Goal: Task Accomplishment & Management: Use online tool/utility

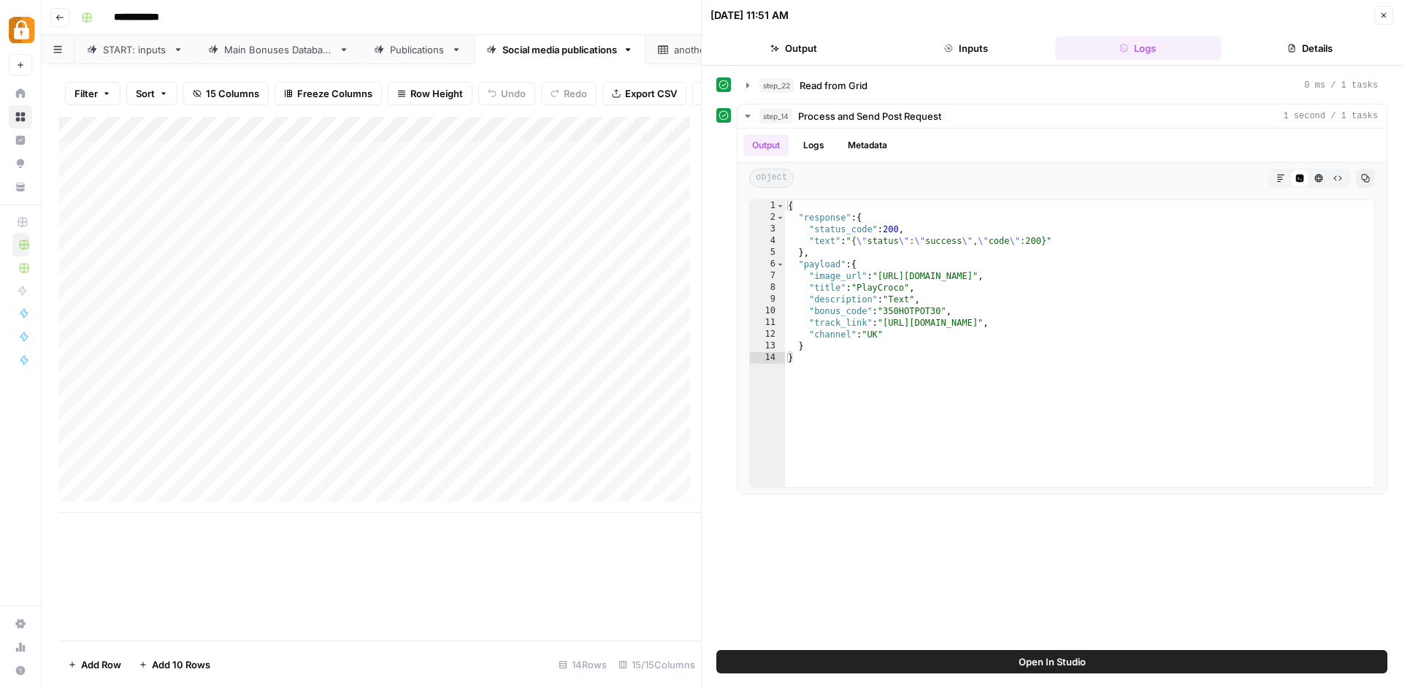
click at [1387, 20] on button "Close" at bounding box center [1383, 15] width 19 height 19
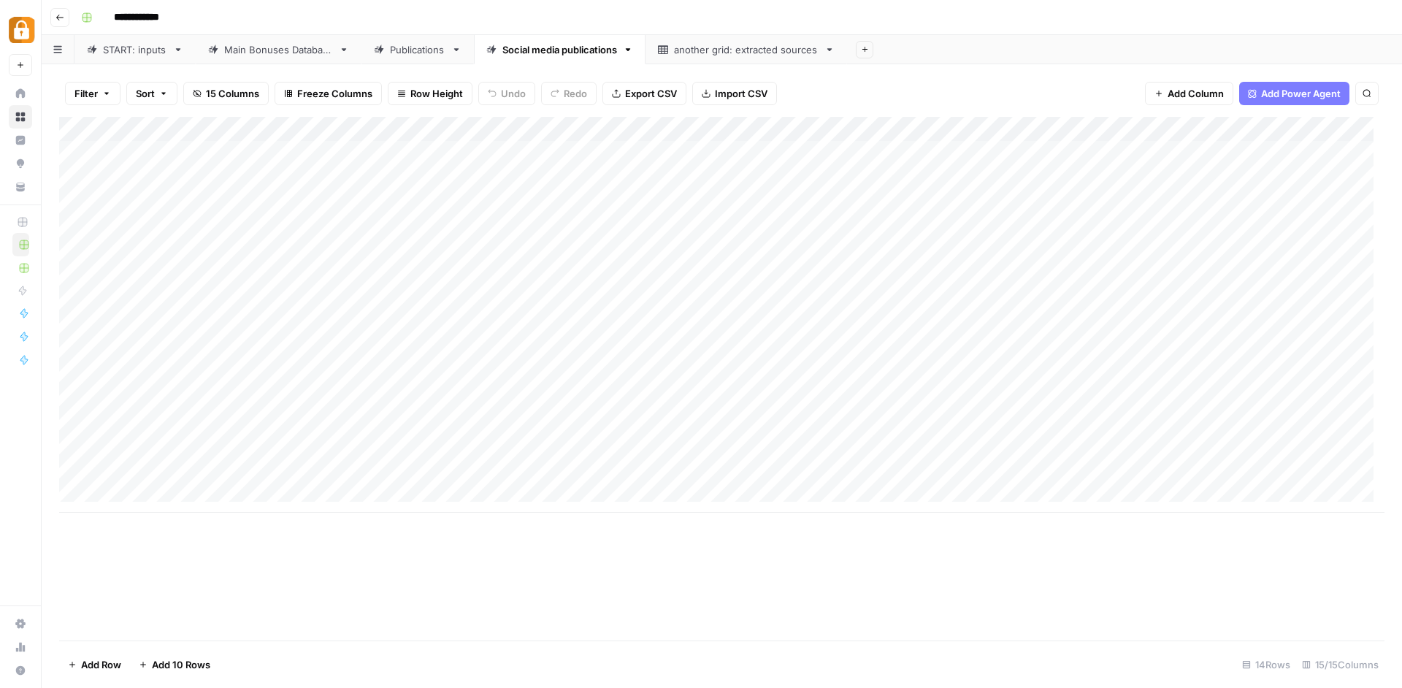
click at [424, 53] on div "Publications" at bounding box center [417, 49] width 55 height 15
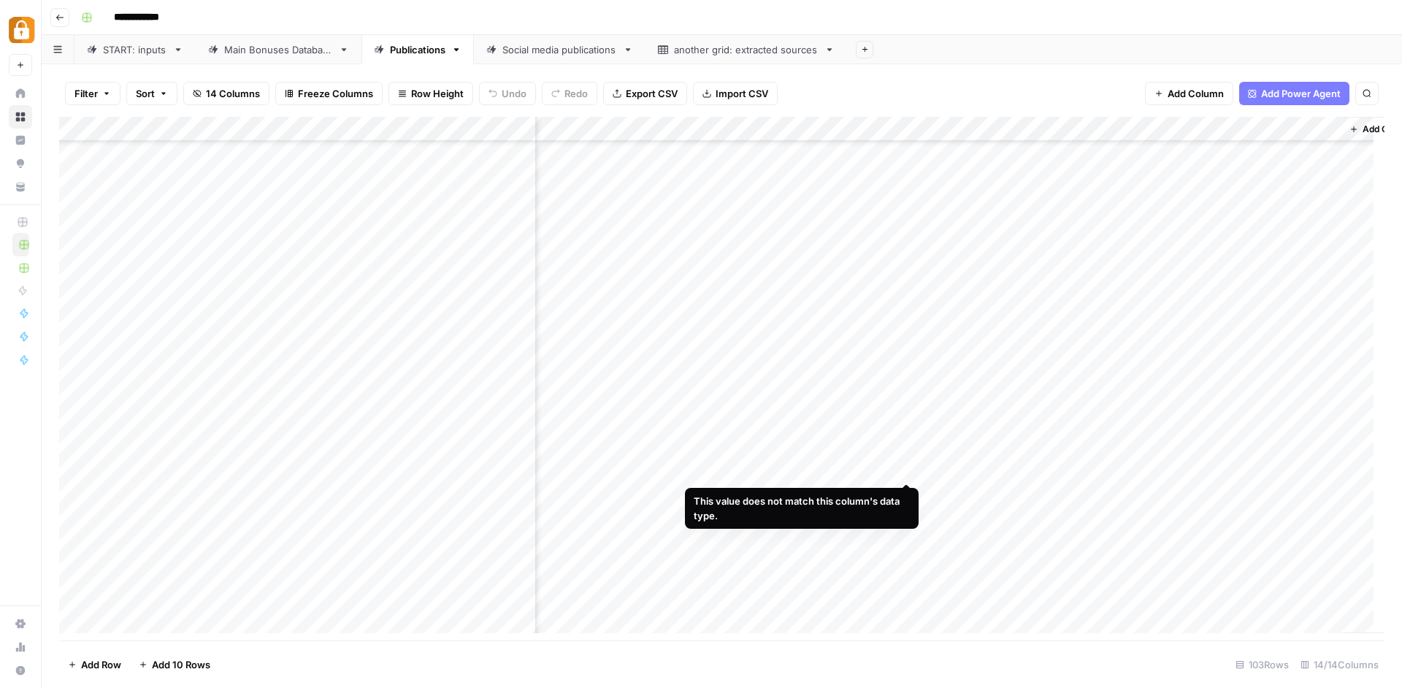
click at [907, 468] on div "Add Column" at bounding box center [721, 380] width 1325 height 527
type input "**********"
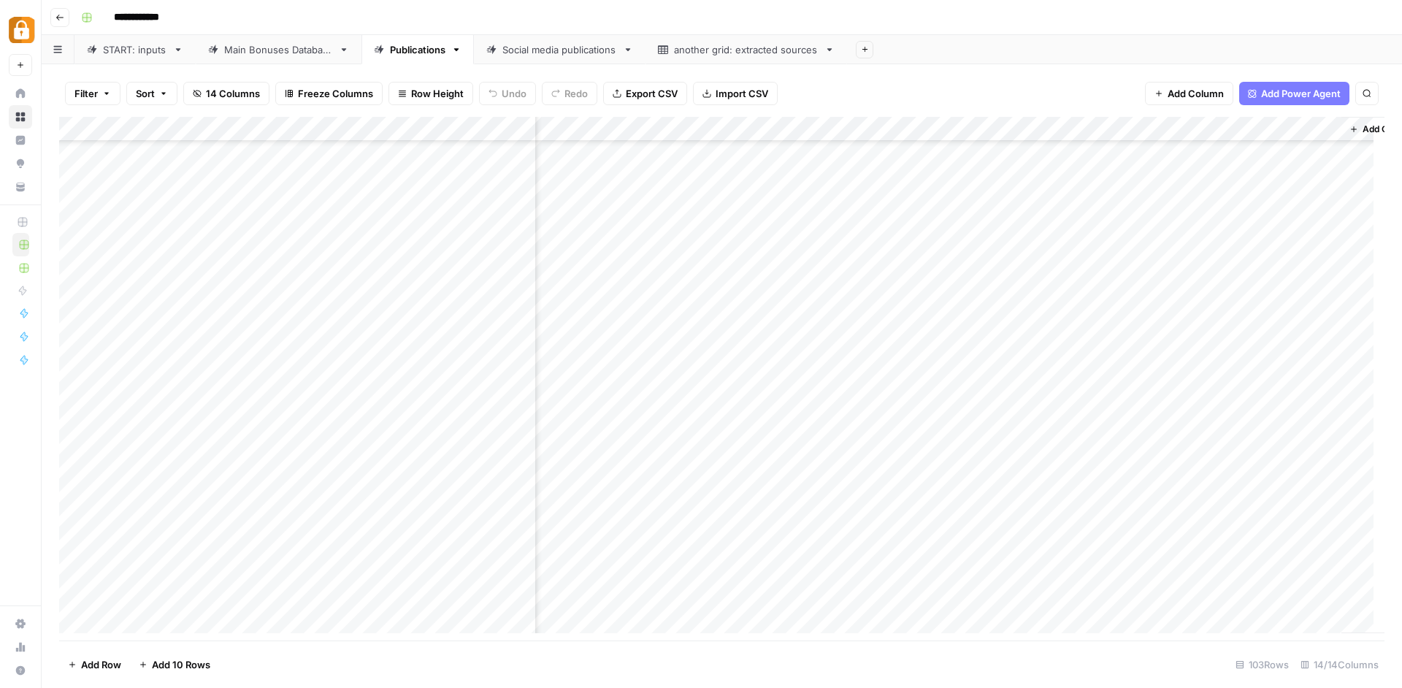
click at [842, 461] on div "Add Column" at bounding box center [721, 380] width 1325 height 527
click at [761, 470] on div "Add Column" at bounding box center [721, 380] width 1325 height 527
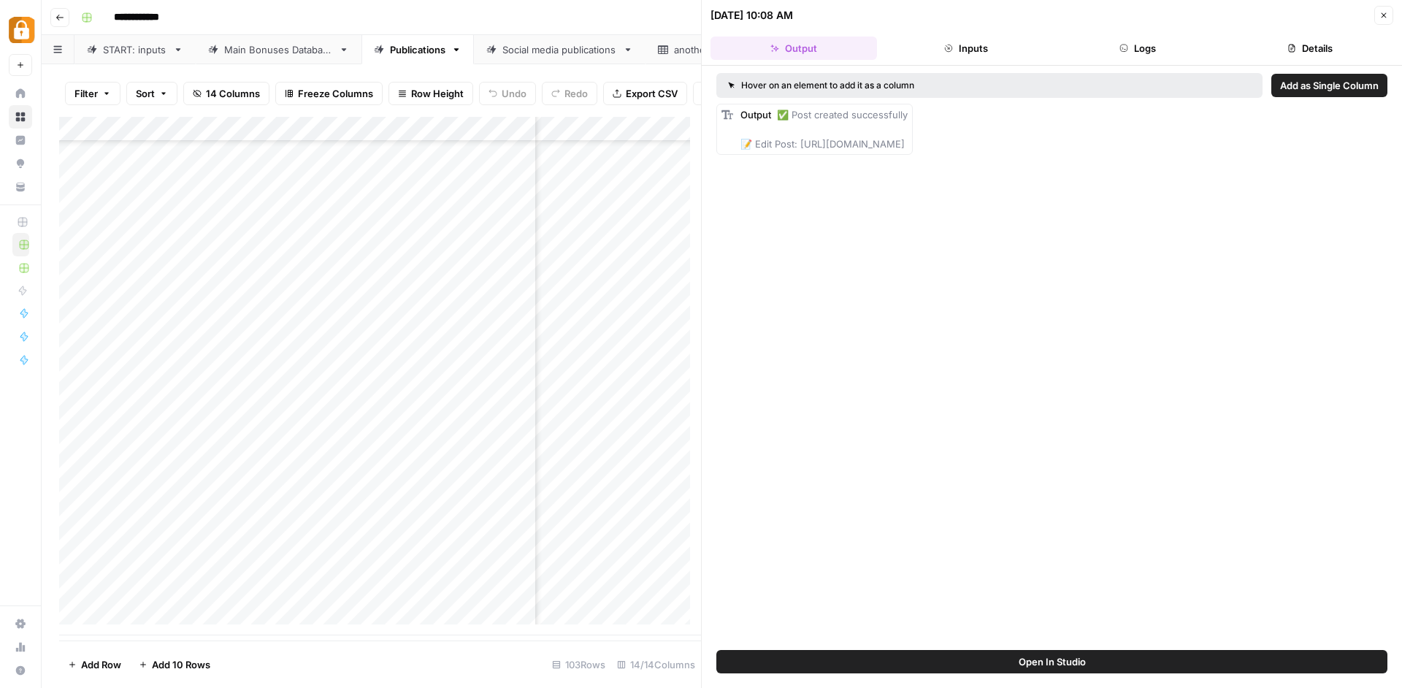
click at [1108, 43] on button "Logs" at bounding box center [1138, 47] width 166 height 23
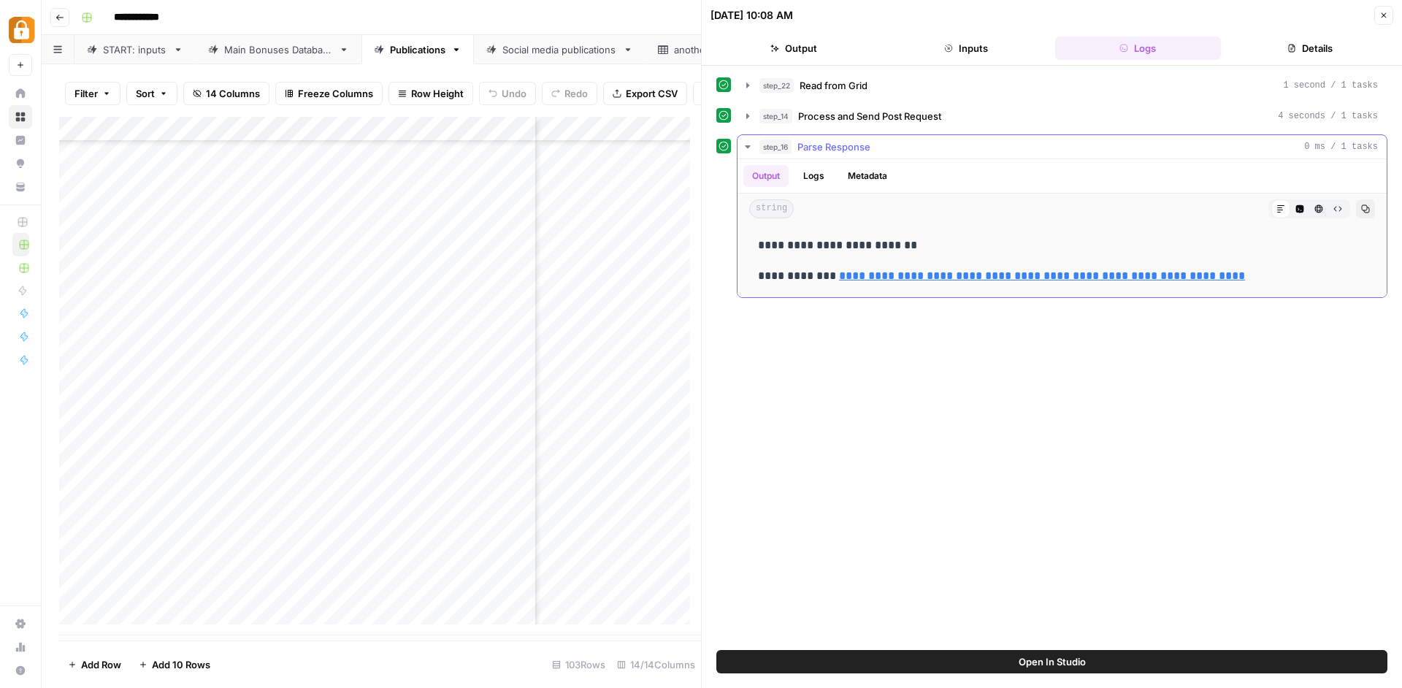
click at [959, 277] on link "**********" at bounding box center [1042, 275] width 406 height 11
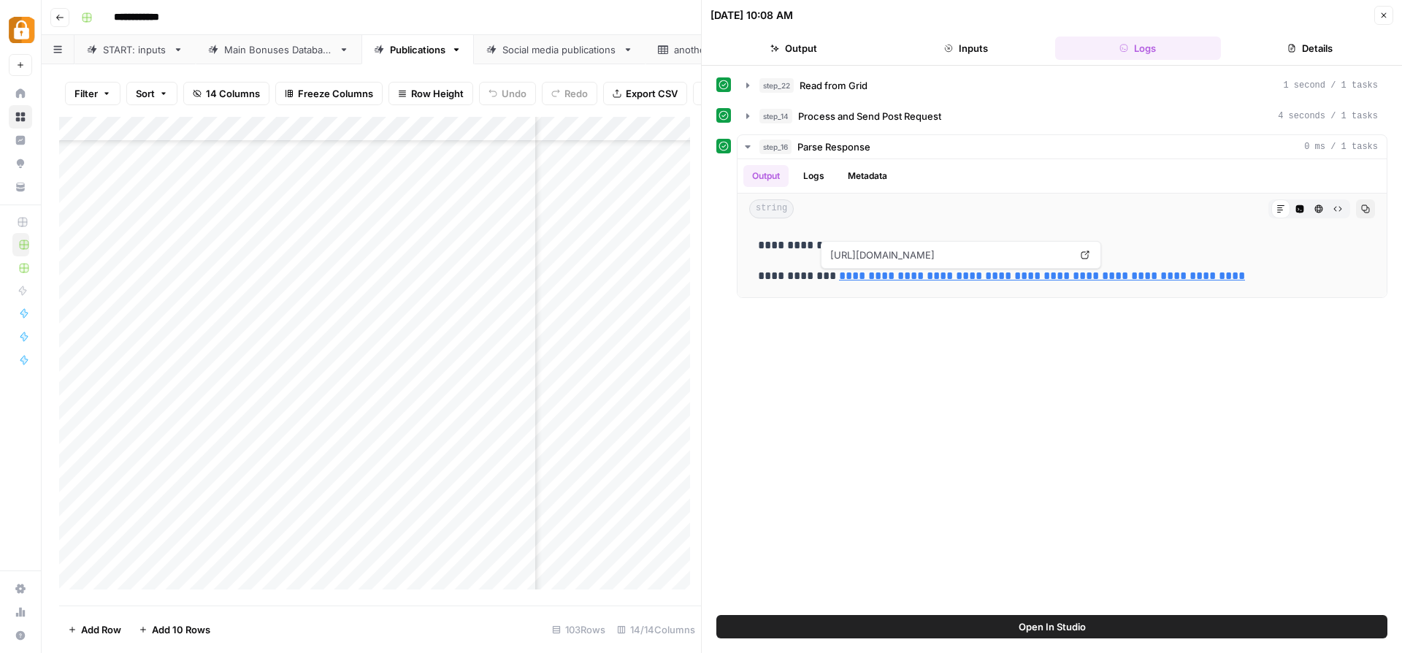
scroll to position [2089, 739]
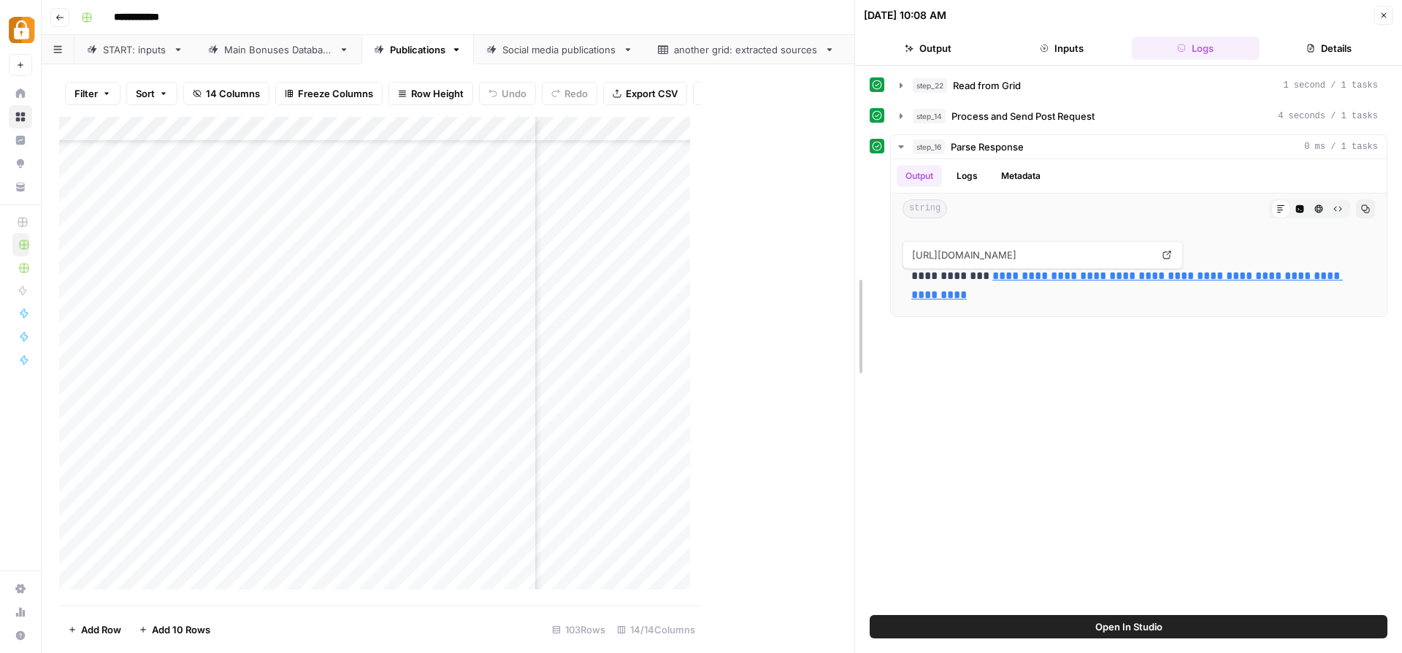
drag, startPoint x: 702, startPoint y: 447, endPoint x: 1094, endPoint y: 490, distance: 395.1
click at [1094, 490] on div "**********" at bounding box center [1127, 326] width 547 height 653
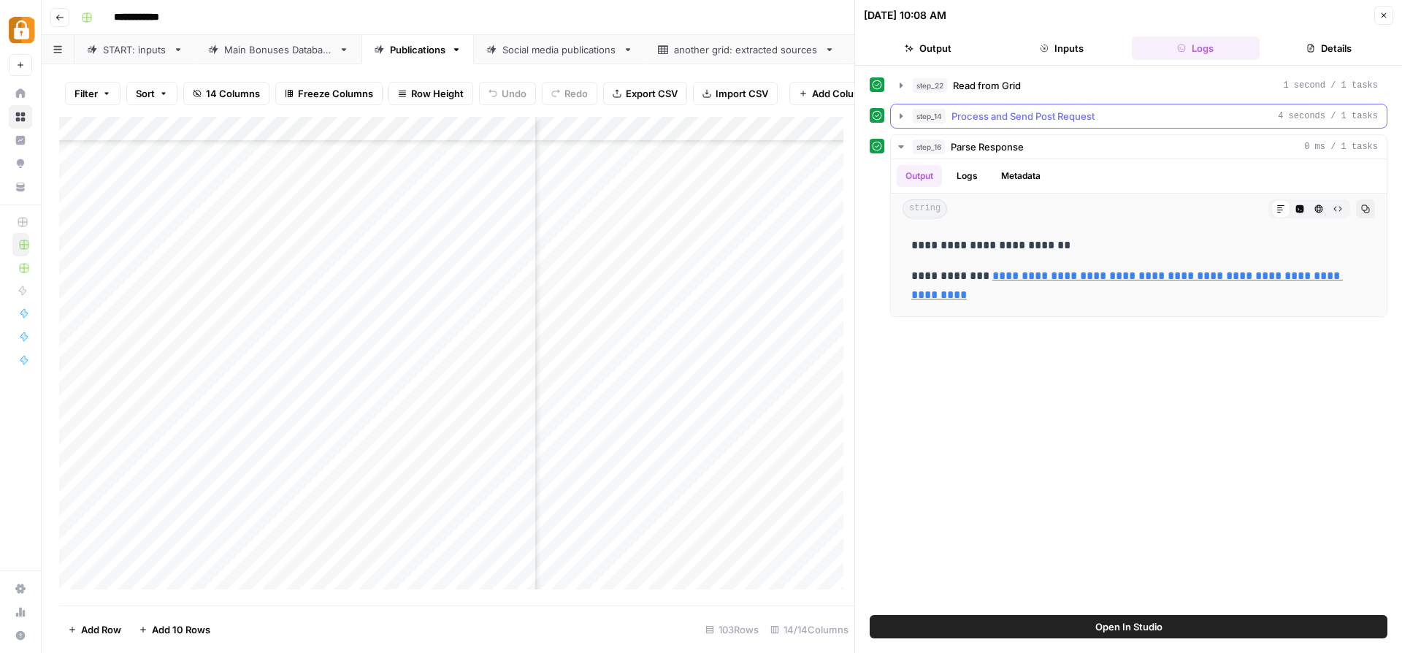
click at [903, 118] on icon "button" at bounding box center [901, 116] width 12 height 12
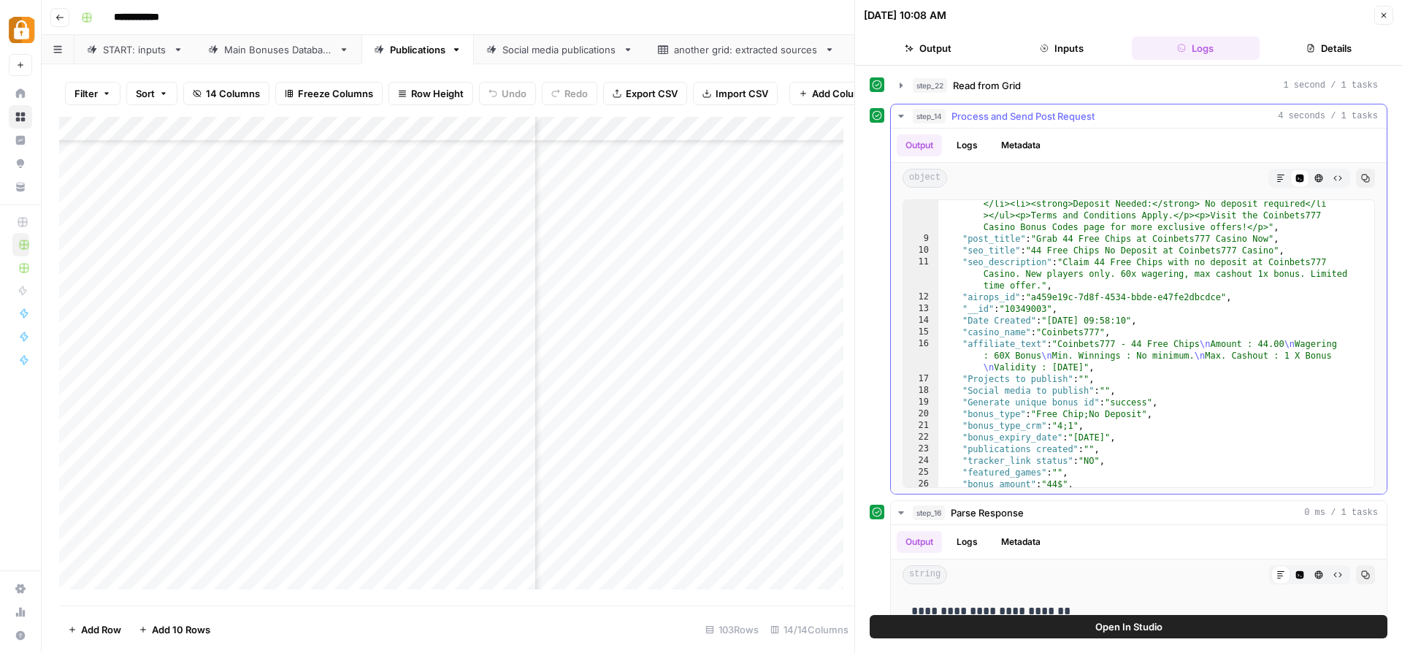
scroll to position [189, 0]
click at [1069, 428] on div ""content" : "<p>Join Coinbets777 Casino as a new player and instantly receive 4…" at bounding box center [1150, 323] width 425 height 415
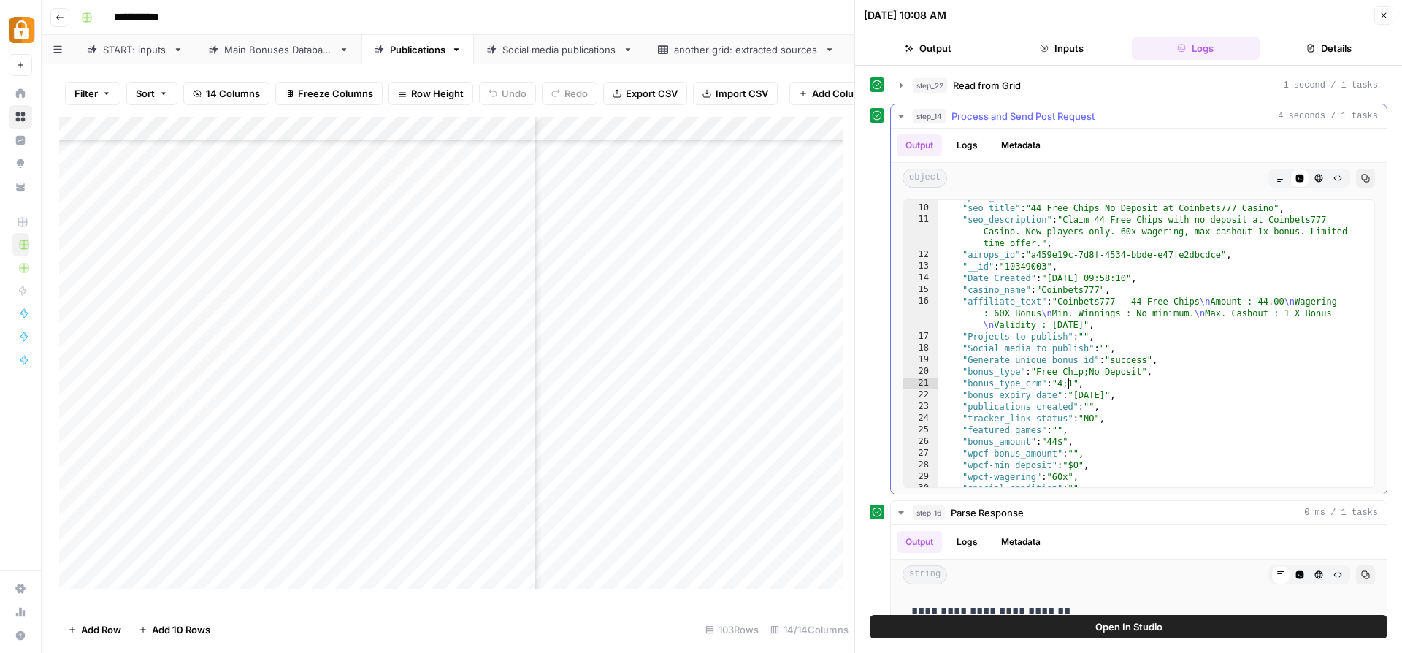
scroll to position [231, 0]
drag, startPoint x: 964, startPoint y: 384, endPoint x: 1137, endPoint y: 385, distance: 173.7
click at [1137, 385] on div ""post_title" : "Grab 44 Free Chips at Coinbets777 Casino Now" , "seo_title" : "…" at bounding box center [1150, 346] width 425 height 310
click at [1058, 440] on div ""post_title" : "Grab 44 Free Chips at Coinbets777 Casino Now" , "seo_title" : "…" at bounding box center [1150, 346] width 425 height 310
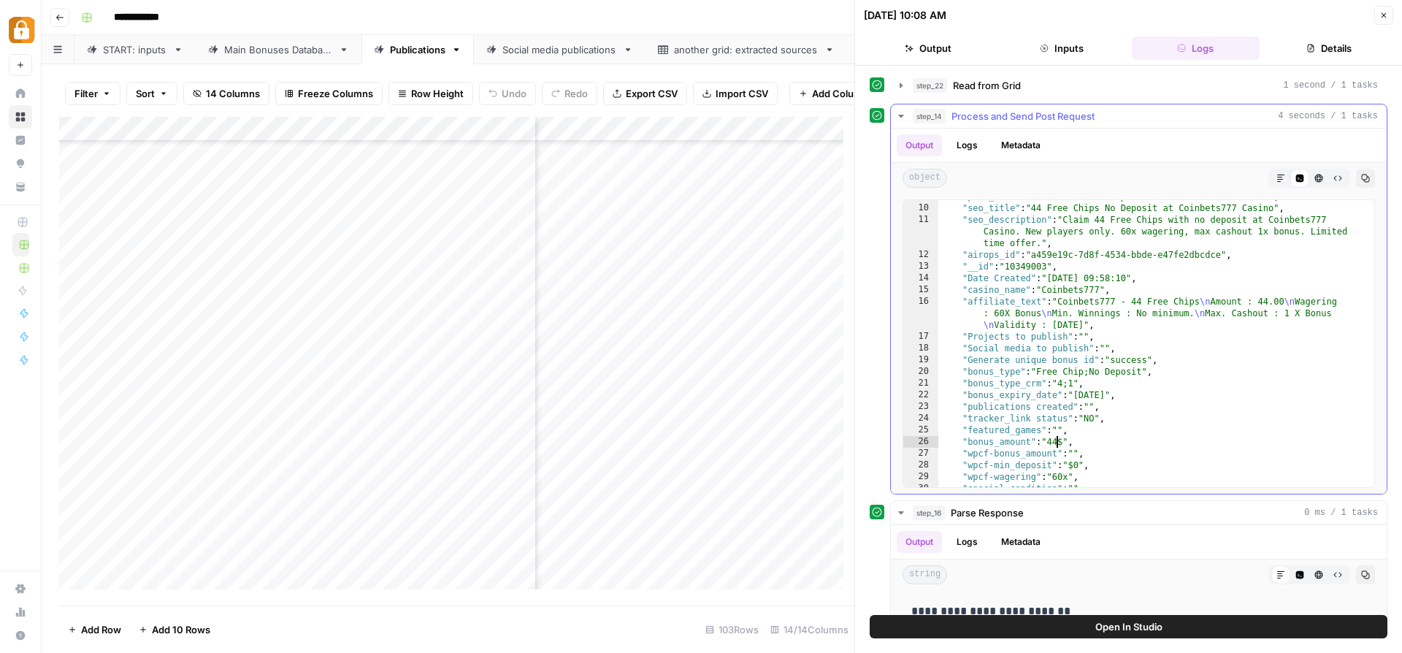
scroll to position [247, 0]
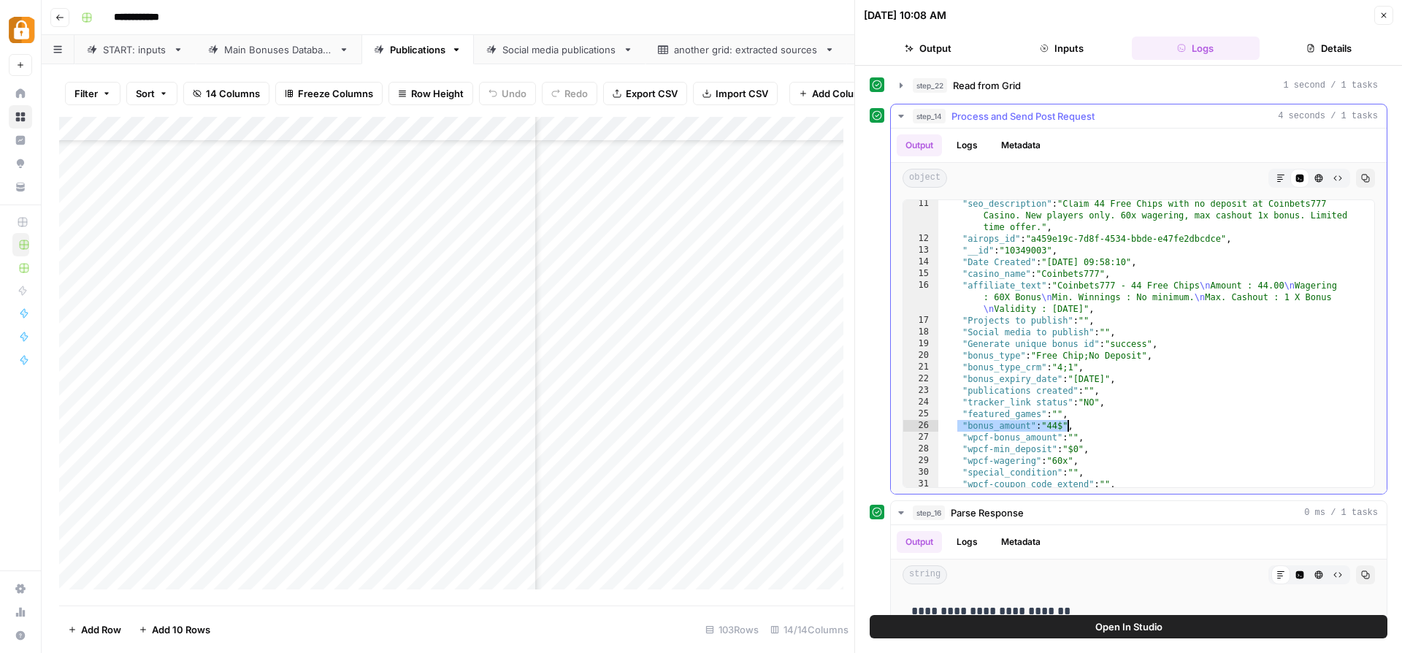
drag, startPoint x: 957, startPoint y: 426, endPoint x: 1069, endPoint y: 429, distance: 111.7
click at [1069, 429] on div ""seo_description" : "Claim 44 Free Chips with no deposit at Coinbets777 Casino.…" at bounding box center [1150, 365] width 425 height 334
click at [1056, 441] on div ""seo_description" : "Claim 44 Free Chips with no deposit at Coinbets777 Casino.…" at bounding box center [1150, 365] width 425 height 334
type textarea "**********"
drag, startPoint x: 1105, startPoint y: 438, endPoint x: 931, endPoint y: 435, distance: 174.5
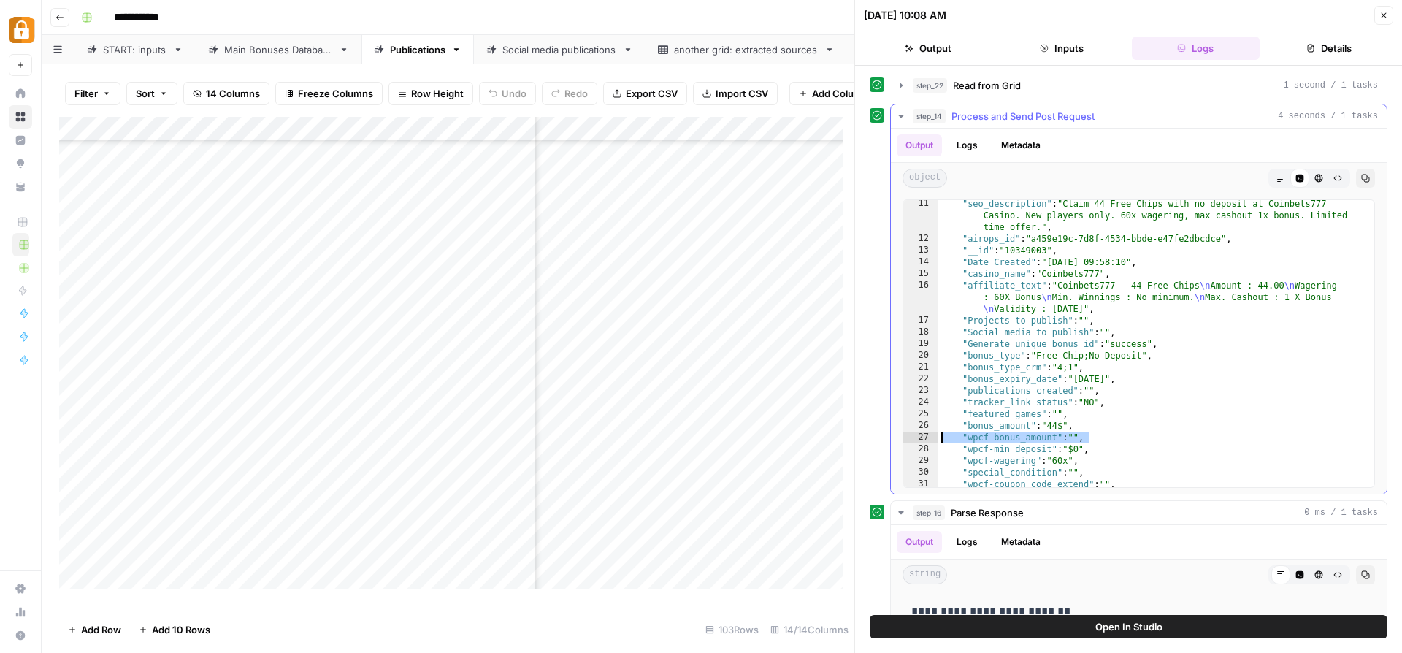
click at [931, 435] on div "**********" at bounding box center [1138, 343] width 472 height 288
click at [802, 615] on footer "Add Row Add 10 Rows 103 Rows 14/14 Columns" at bounding box center [456, 628] width 795 height 47
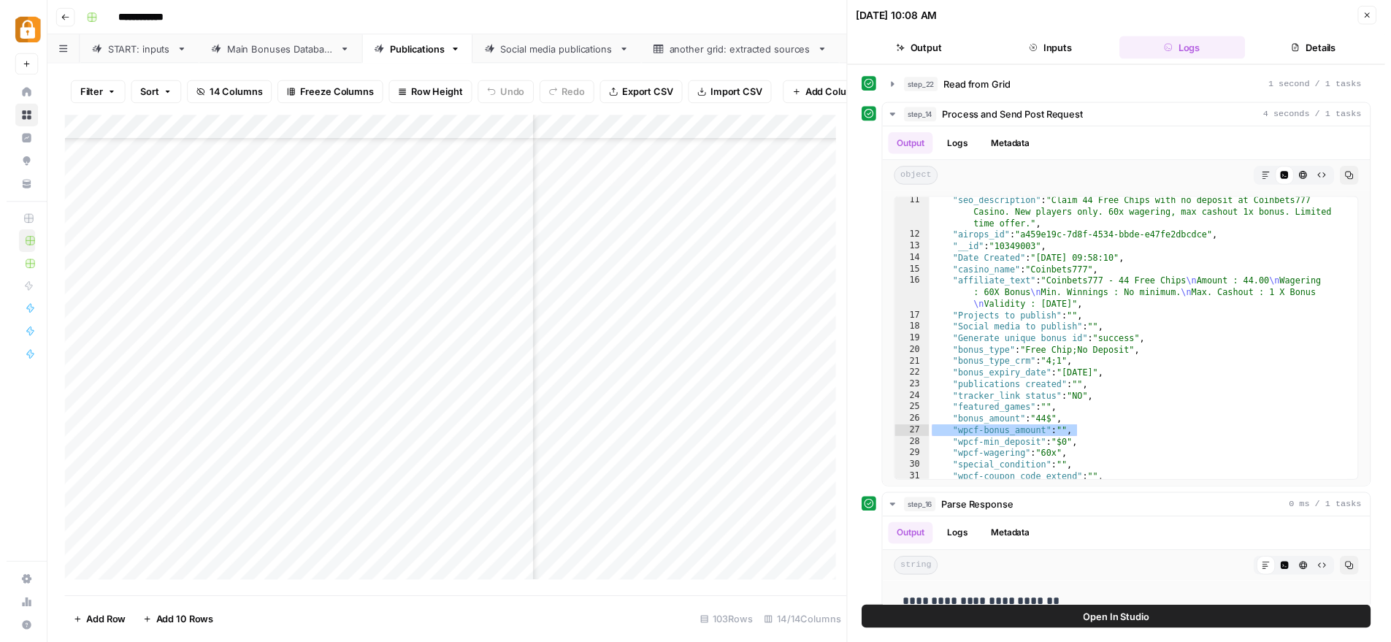
scroll to position [2089, 1743]
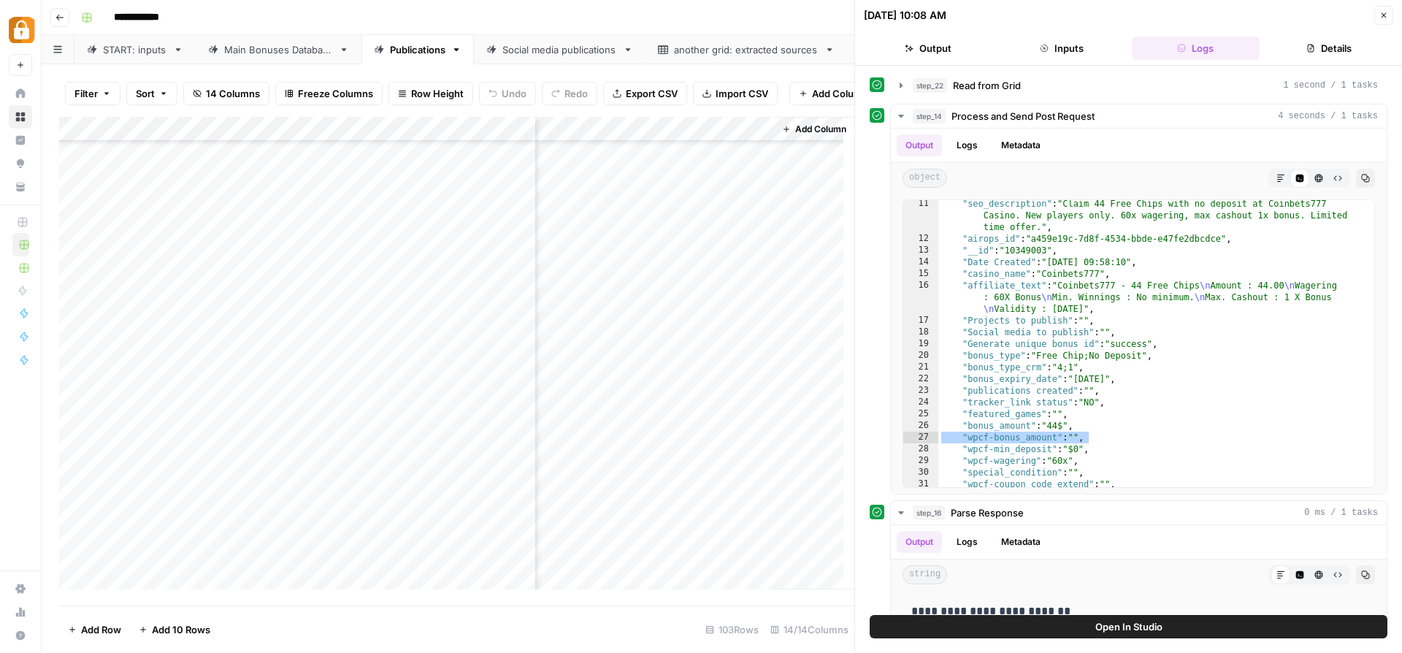
click at [1376, 15] on button "Close" at bounding box center [1383, 15] width 19 height 19
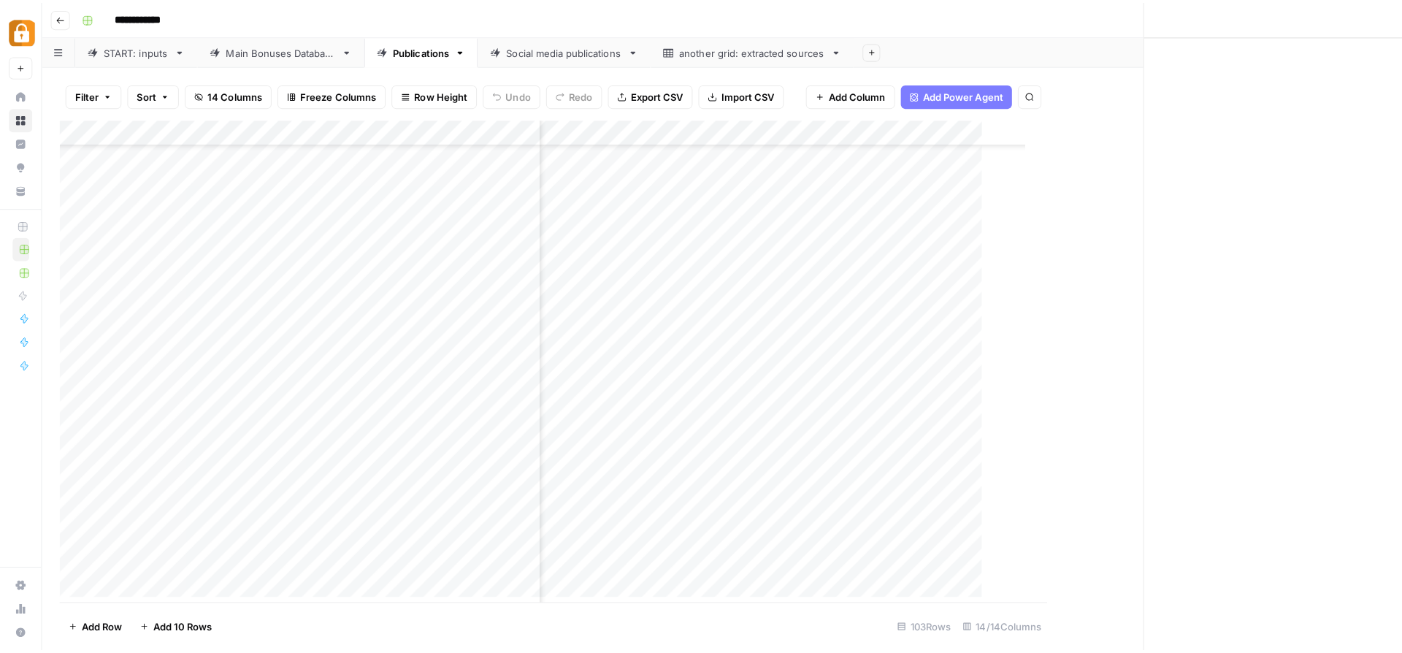
scroll to position [2089, 1195]
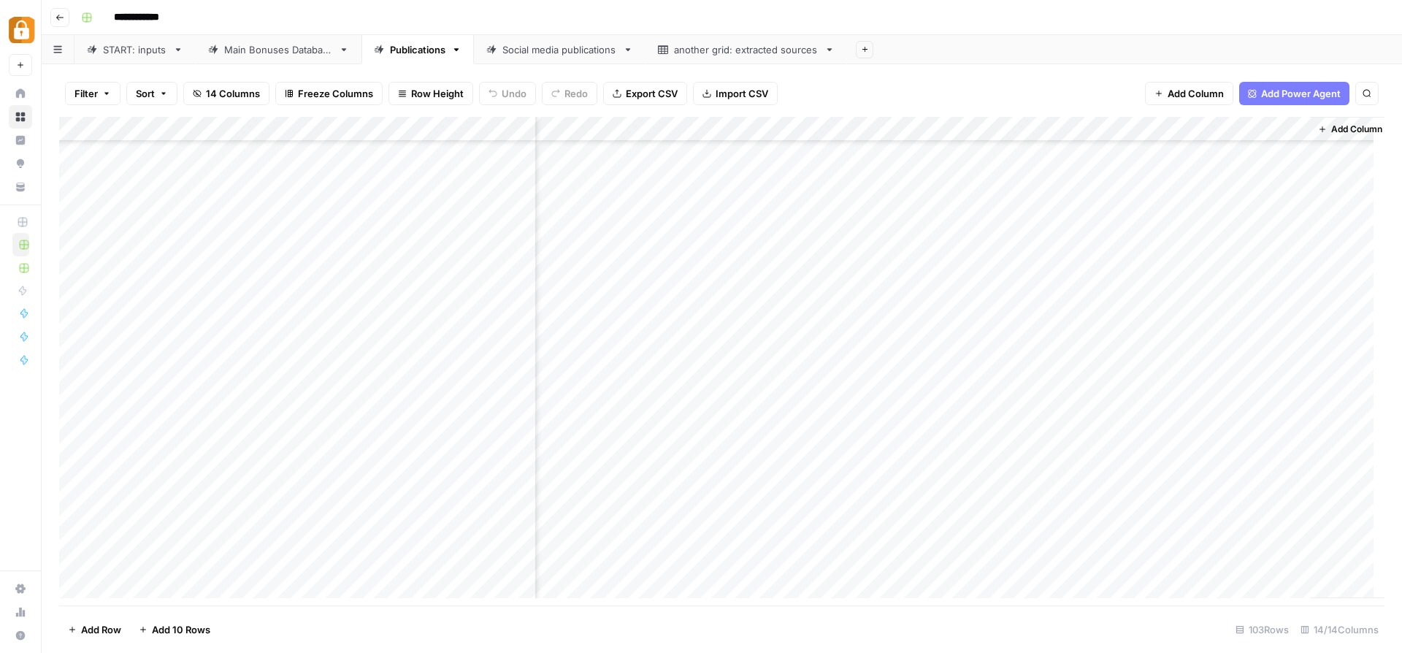
click at [728, 125] on div "Add Column" at bounding box center [721, 363] width 1325 height 492
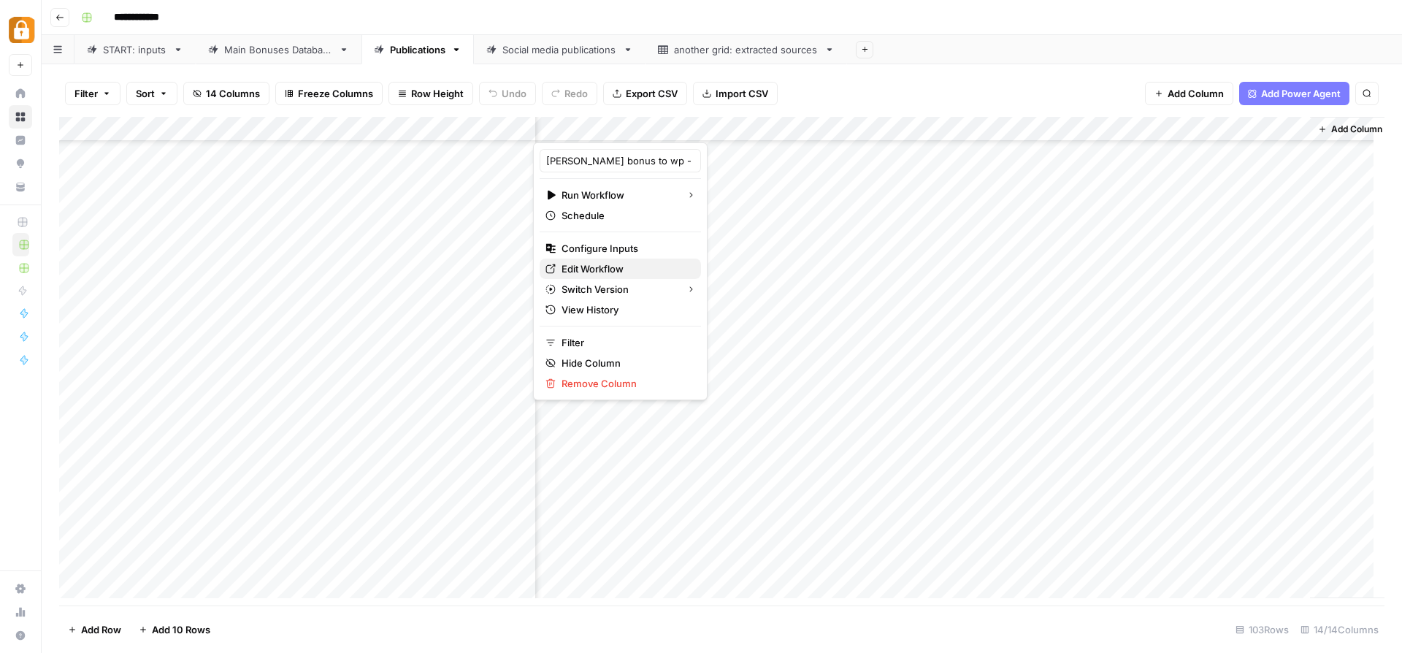
click at [615, 271] on span "Edit Workflow" at bounding box center [625, 268] width 128 height 15
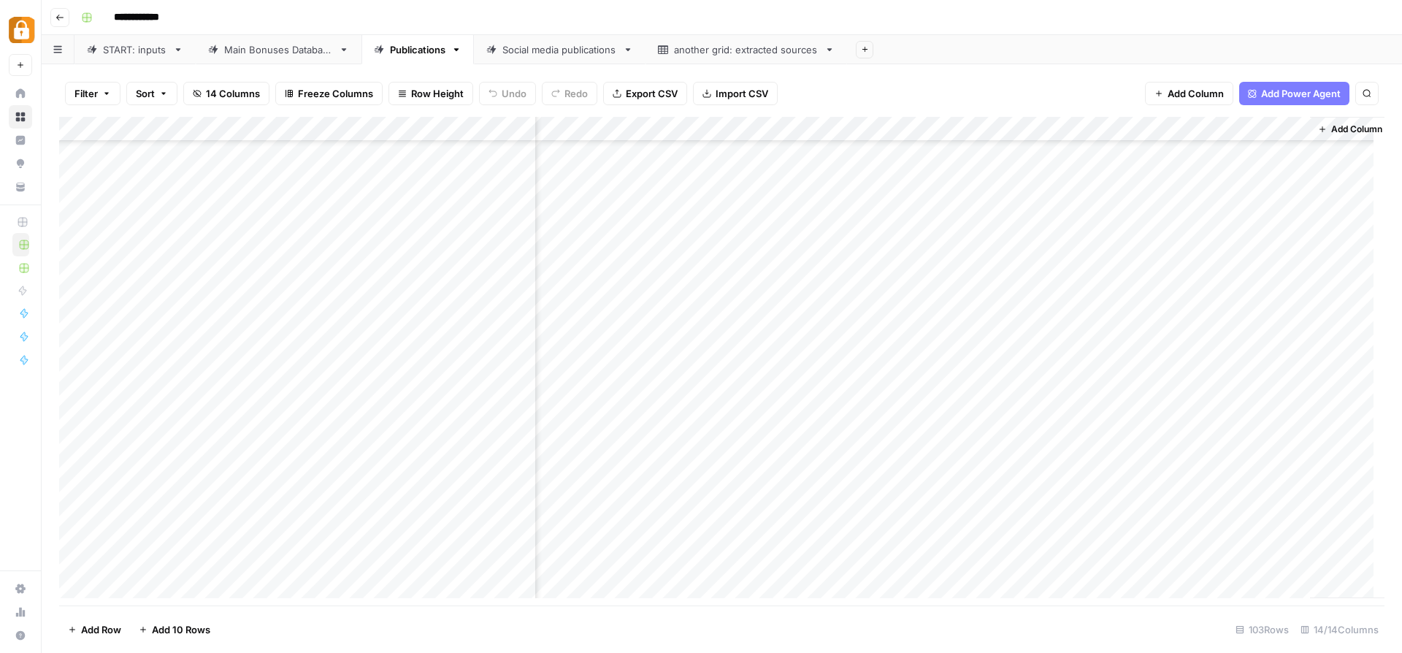
scroll to position [2124, 1195]
click at [725, 531] on div "Add Column" at bounding box center [721, 363] width 1325 height 492
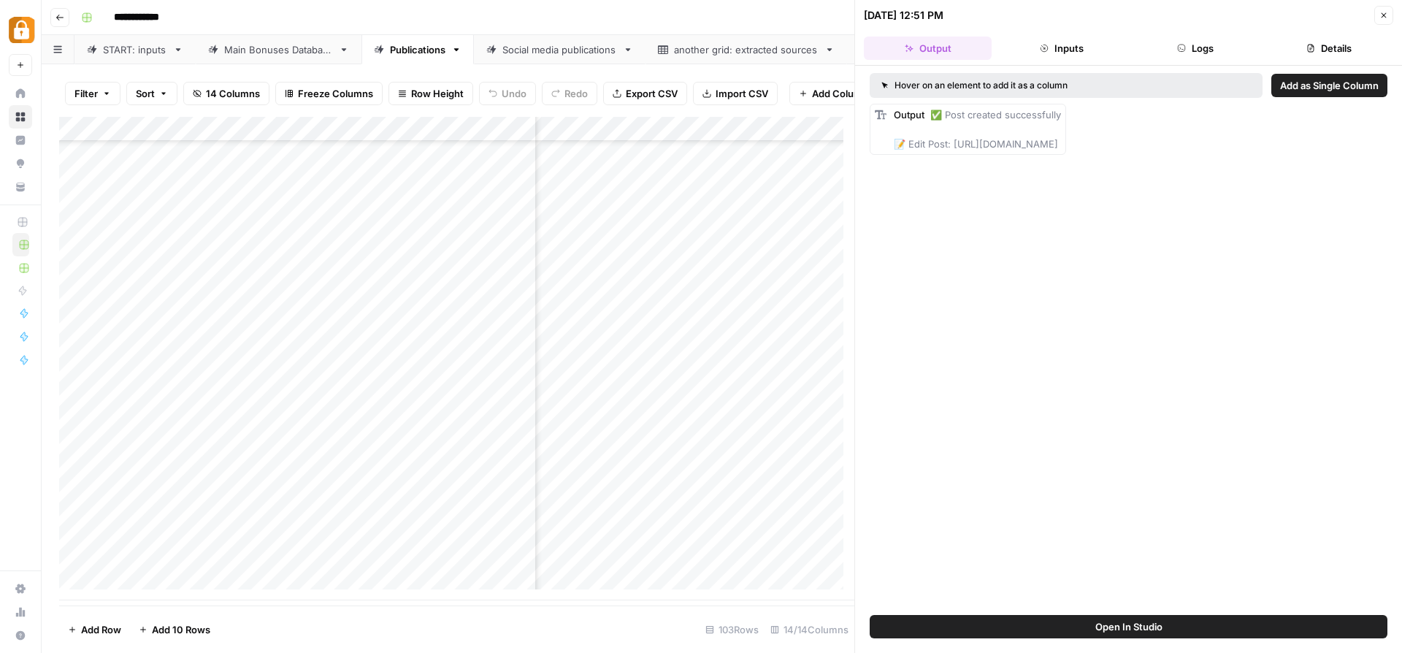
click at [1208, 39] on button "Logs" at bounding box center [1195, 47] width 128 height 23
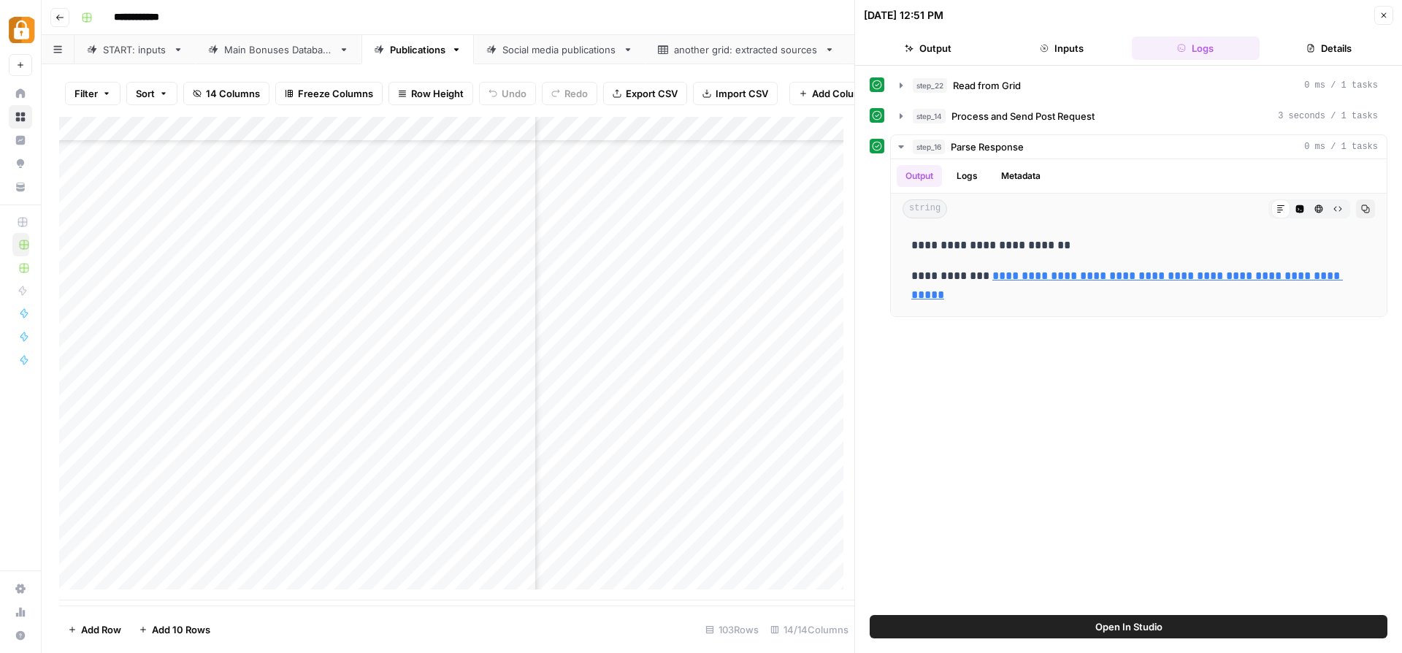
click at [1079, 46] on button "Inputs" at bounding box center [1061, 47] width 128 height 23
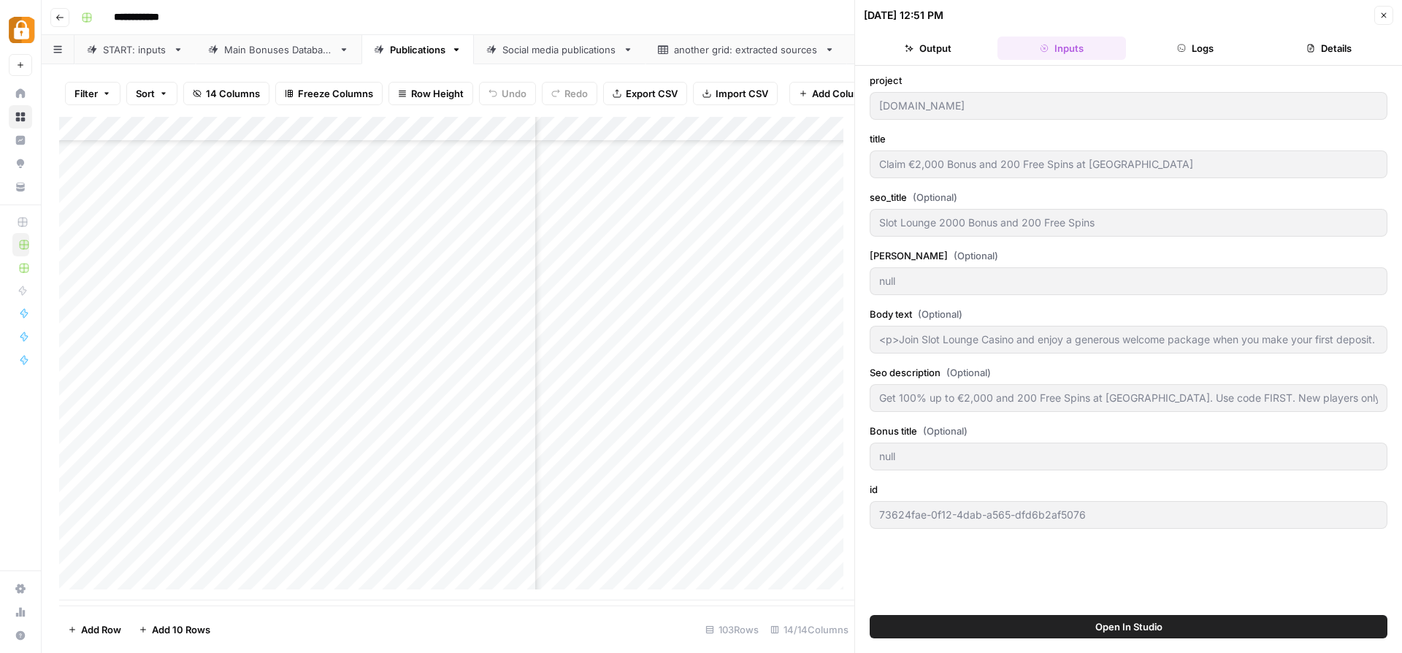
click at [1177, 41] on button "Logs" at bounding box center [1195, 47] width 128 height 23
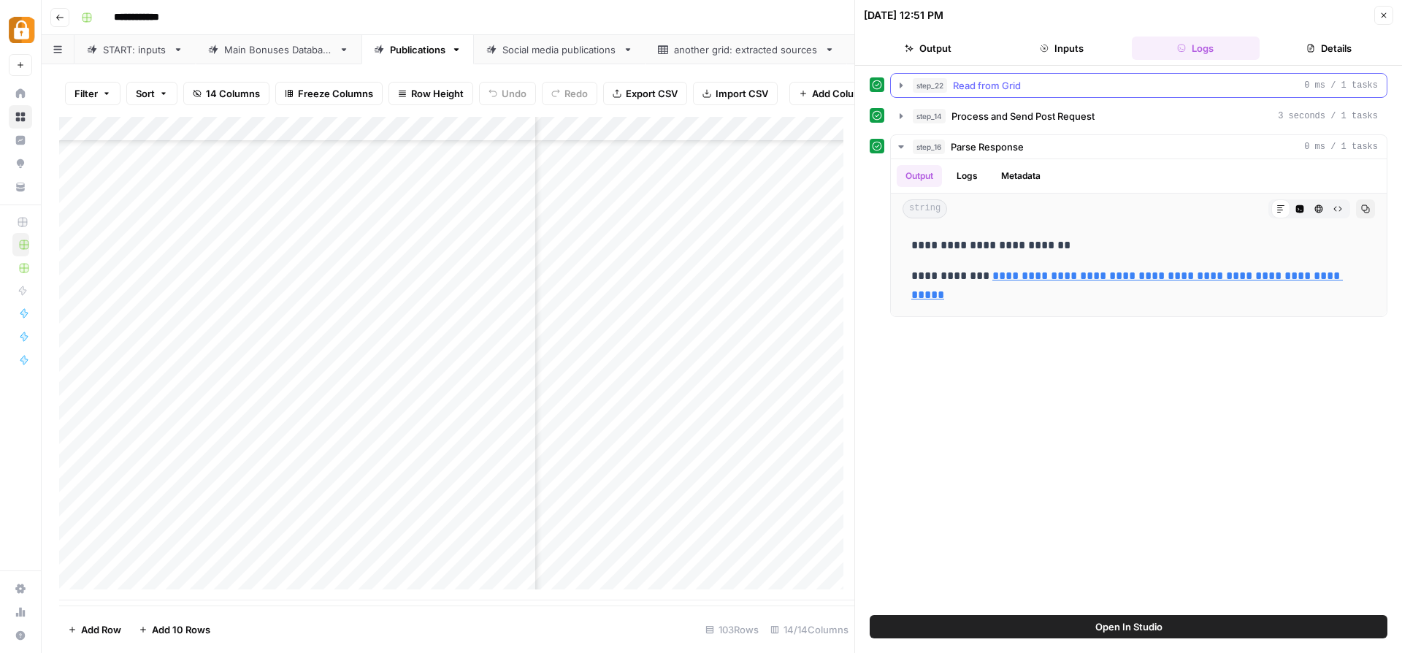
click at [899, 84] on icon "button" at bounding box center [901, 86] width 12 height 12
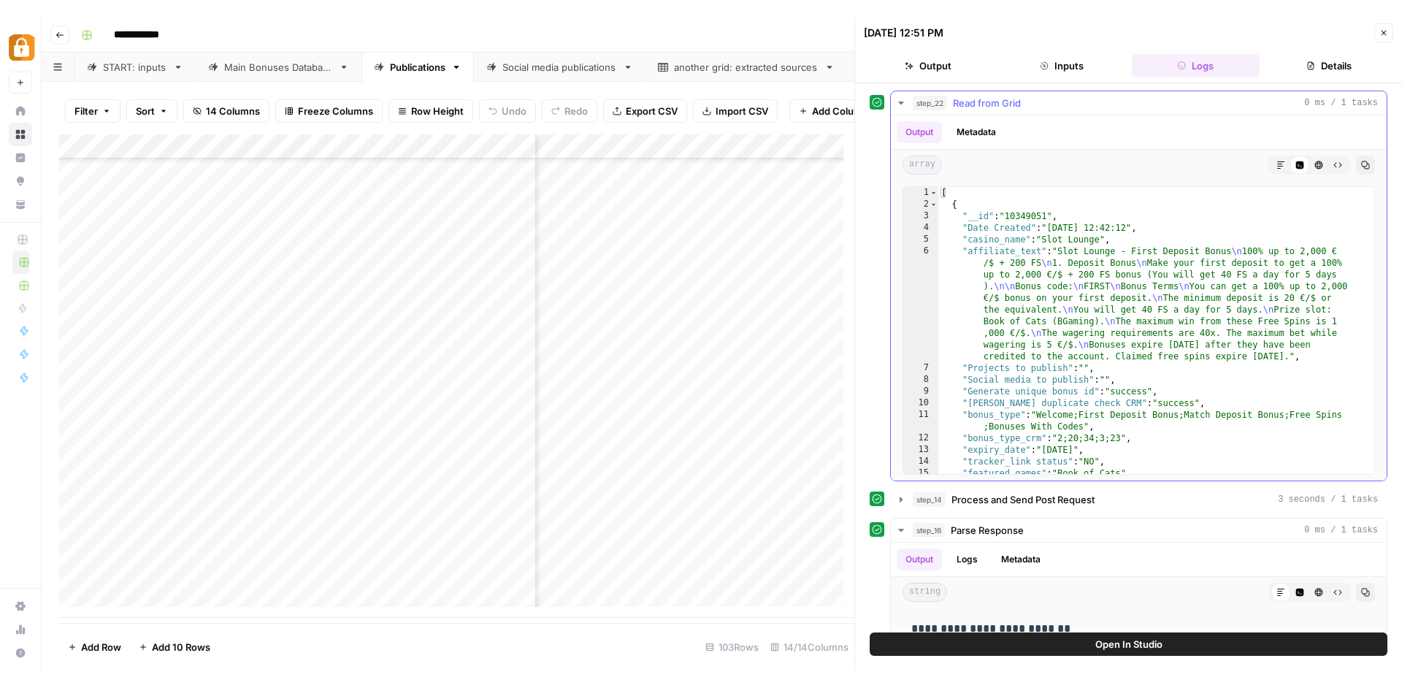
scroll to position [134, 0]
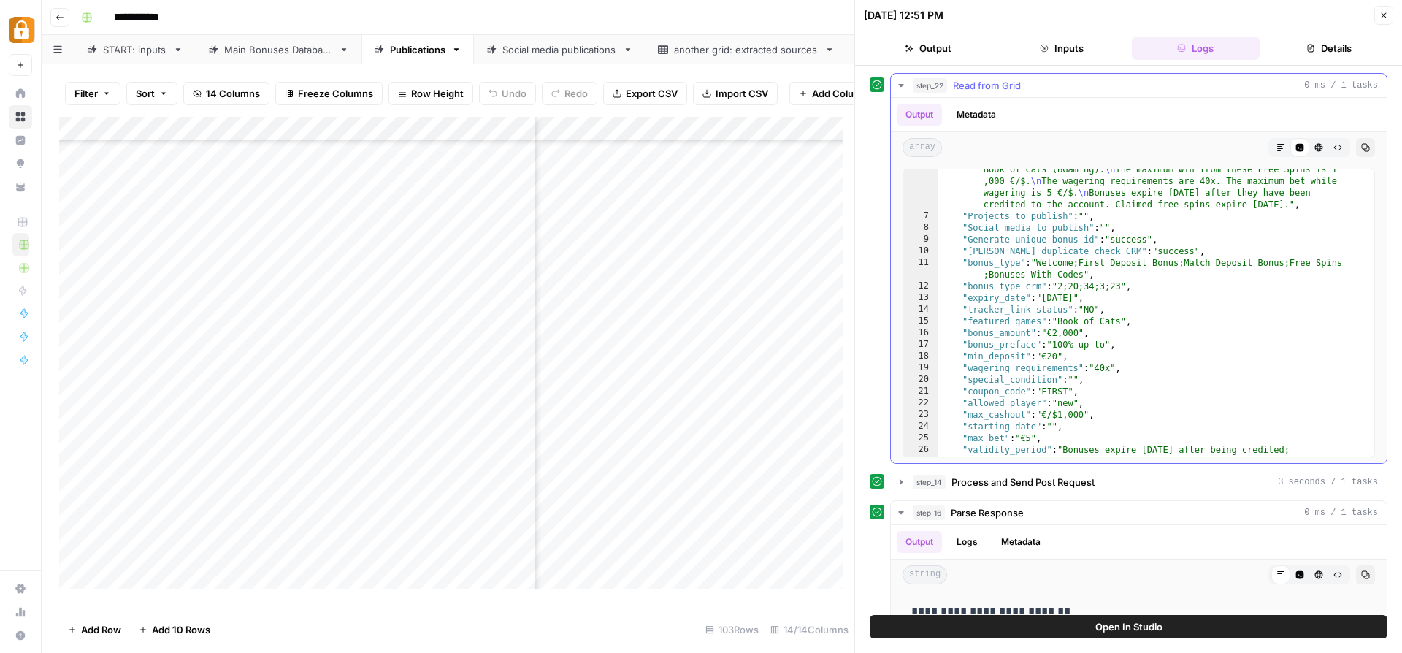
type textarea "**********"
drag, startPoint x: 969, startPoint y: 334, endPoint x: 1029, endPoint y: 339, distance: 60.1
click at [1029, 339] on div ""affiliate_text" : "Slot Lounge - First Deposit Bonus \n 100% up to 2,000 € /$ …" at bounding box center [1150, 306] width 425 height 427
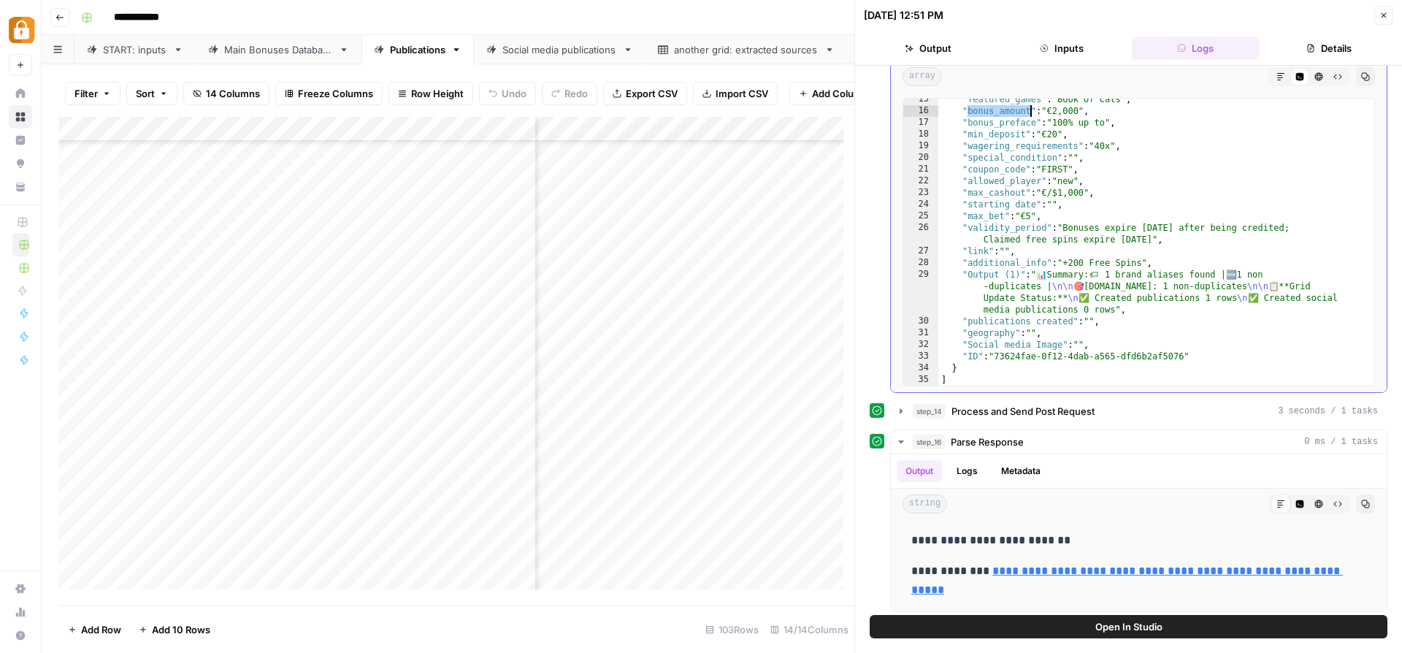
scroll to position [75, 0]
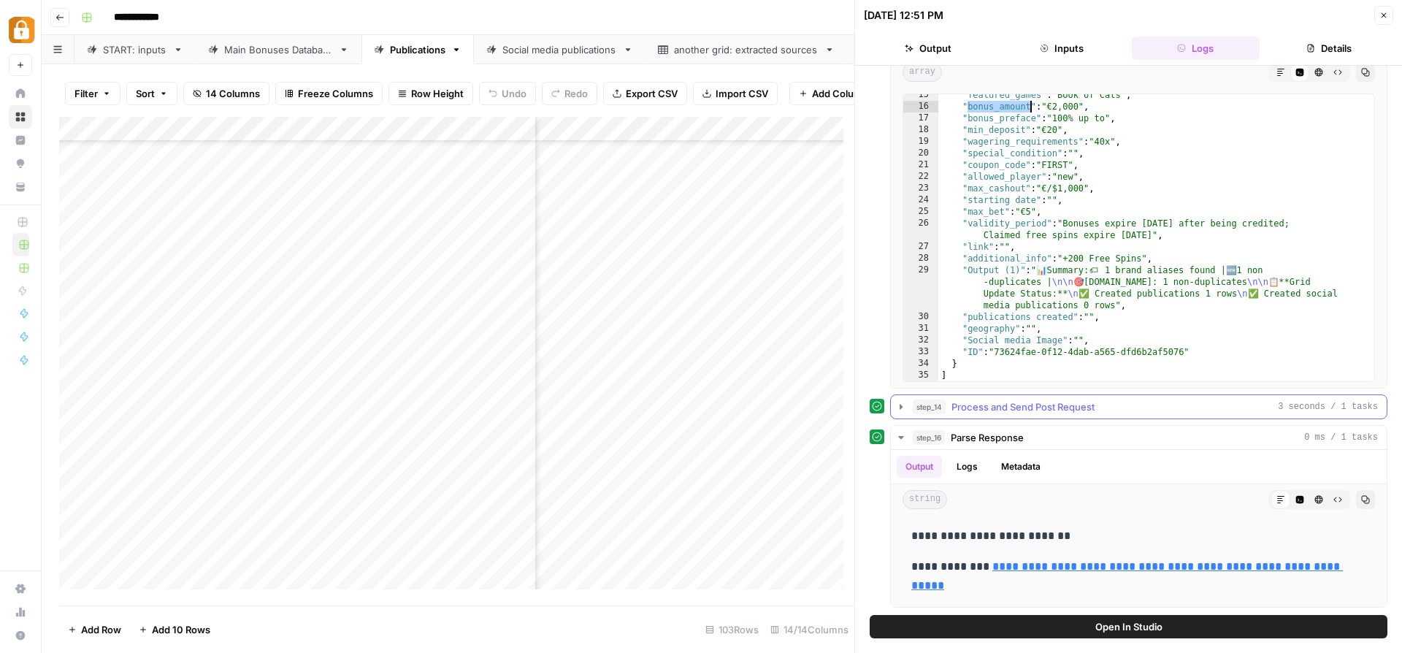
click at [898, 406] on icon "button" at bounding box center [901, 407] width 12 height 12
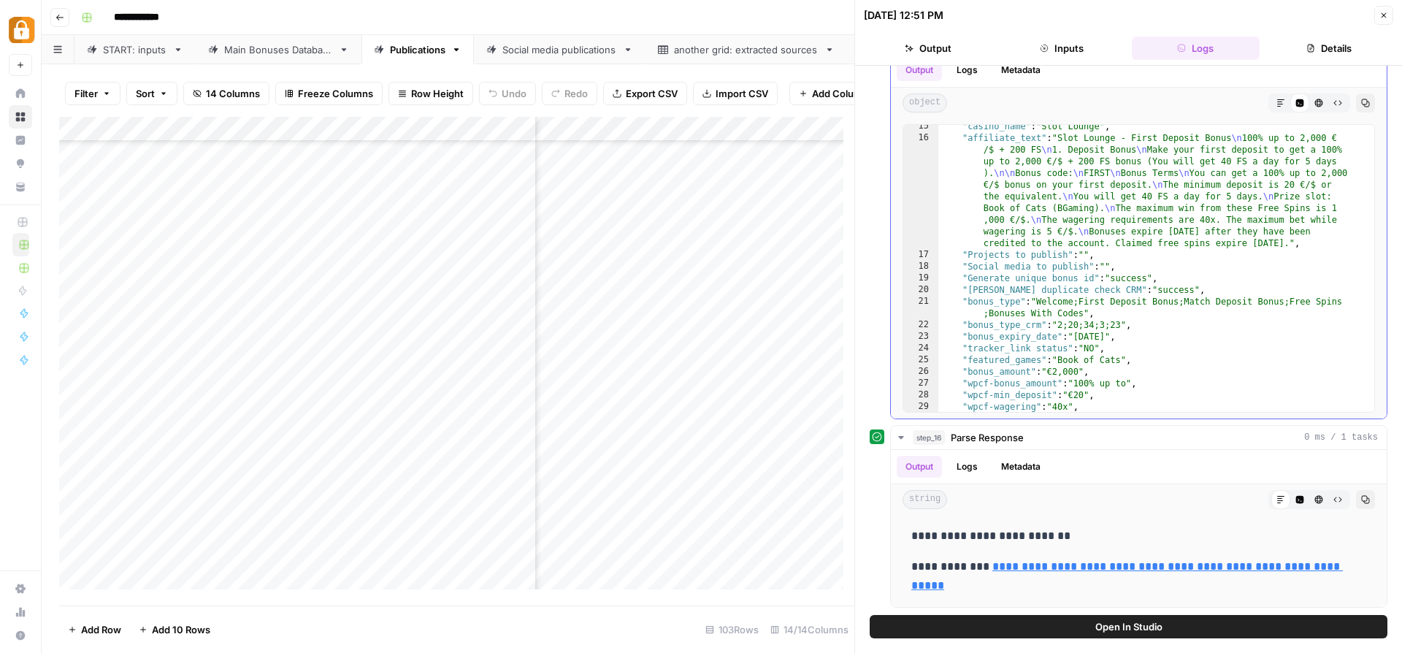
scroll to position [366, 0]
drag, startPoint x: 967, startPoint y: 383, endPoint x: 1140, endPoint y: 385, distance: 172.3
click at [1140, 385] on div ""casino_name" : "Slot Lounge" , "affiliate_text" : "Slot Lounge - First Deposit…" at bounding box center [1150, 275] width 425 height 310
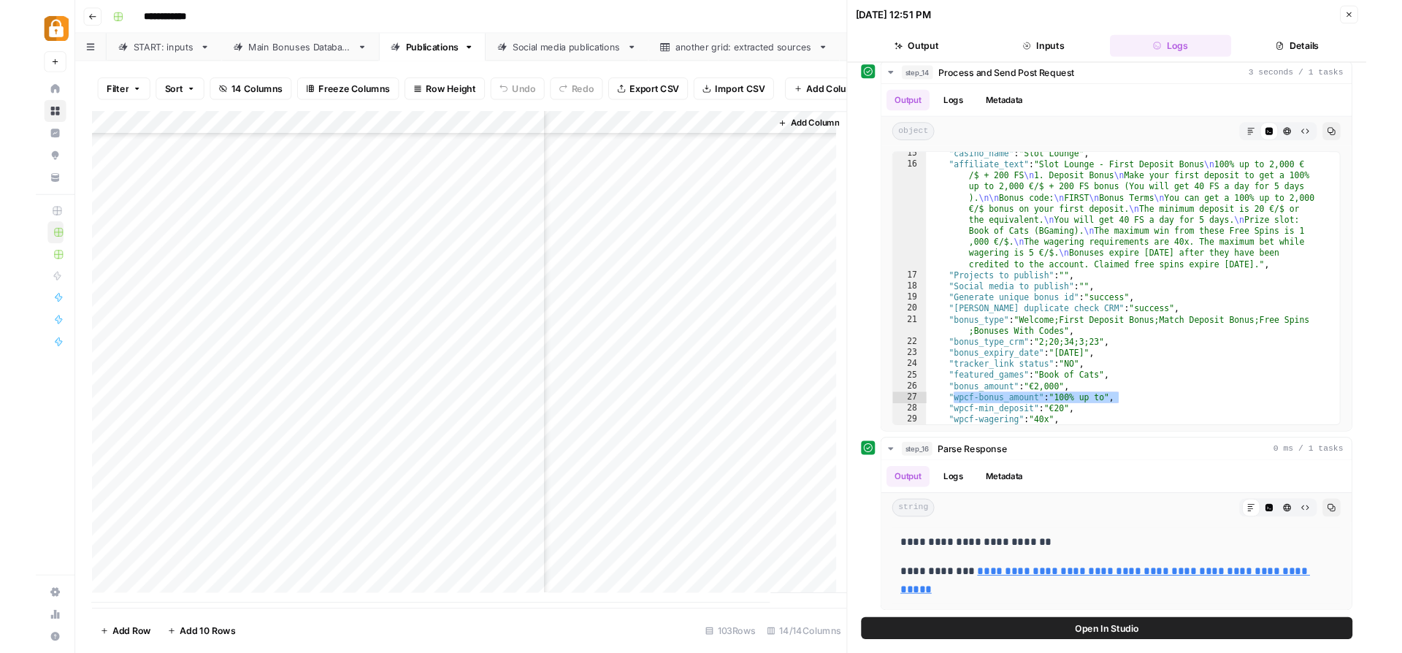
scroll to position [406, 0]
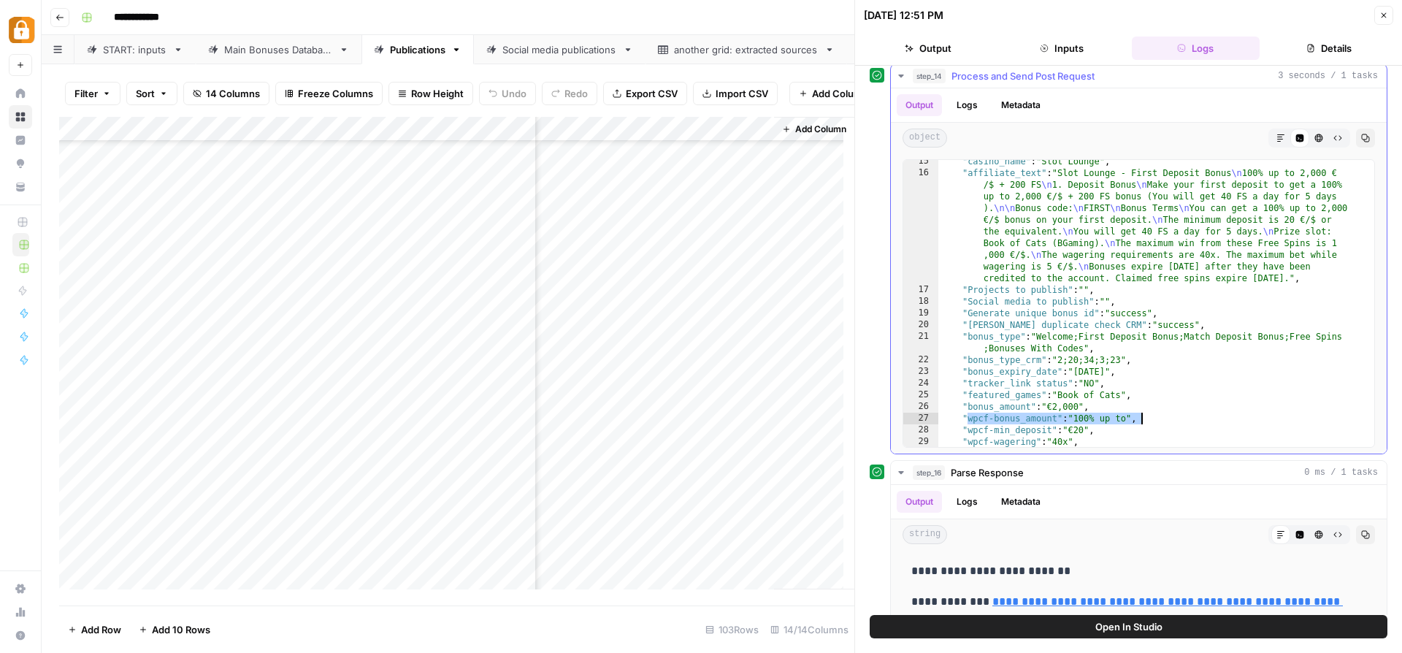
click at [1146, 320] on div ""casino_name" : "Slot Lounge" , "affiliate_text" : "Slot Lounge - First Deposit…" at bounding box center [1150, 310] width 425 height 310
type textarea "**********"
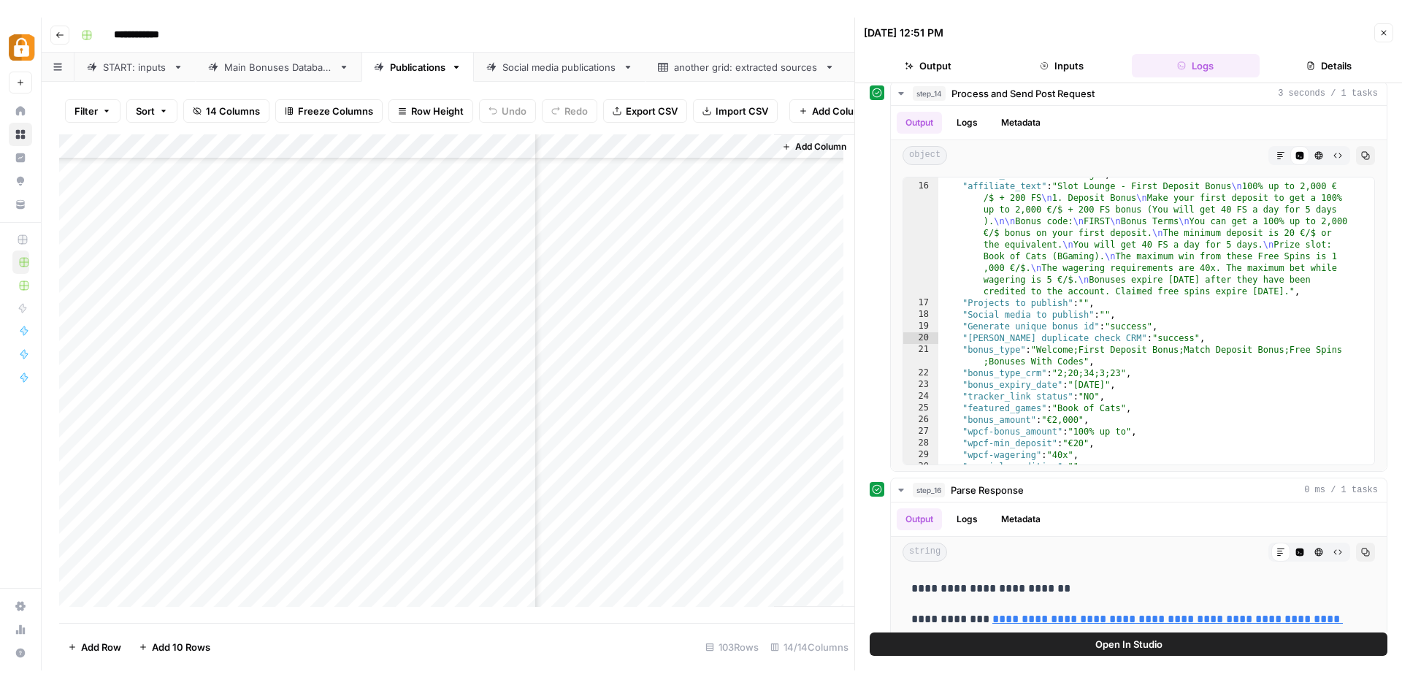
scroll to position [418, 0]
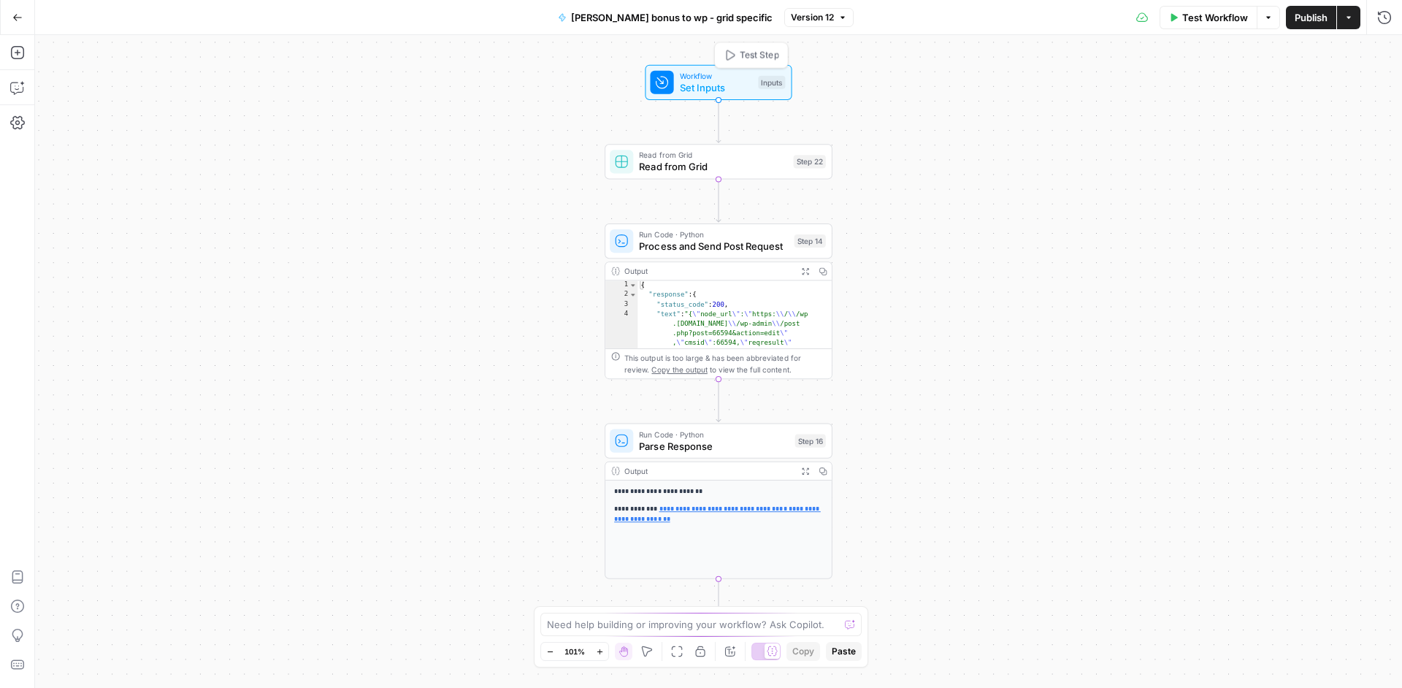
drag, startPoint x: 707, startPoint y: 89, endPoint x: 693, endPoint y: 90, distance: 13.9
click at [707, 89] on span "Set Inputs" at bounding box center [716, 87] width 73 height 15
click at [764, 169] on span "Read from Grid" at bounding box center [713, 166] width 148 height 15
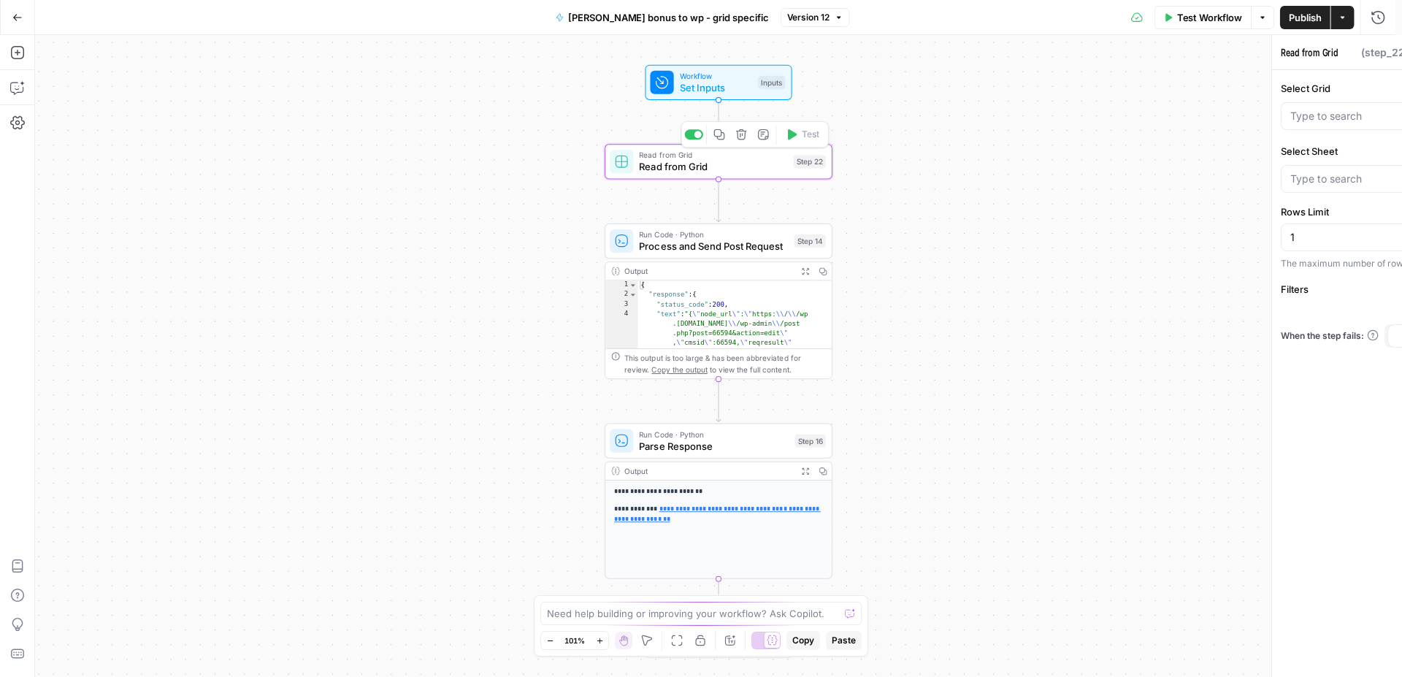
type input "Bonus System"
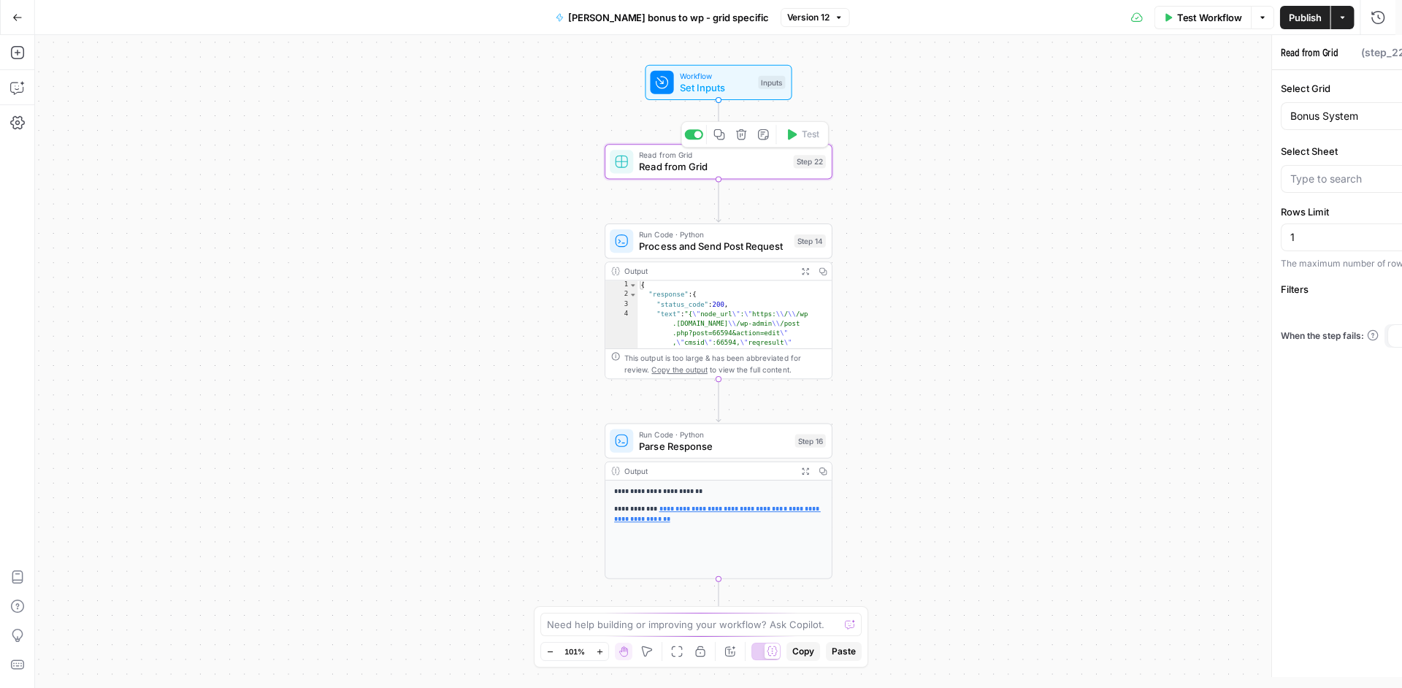
type input "Main Bonuses Database"
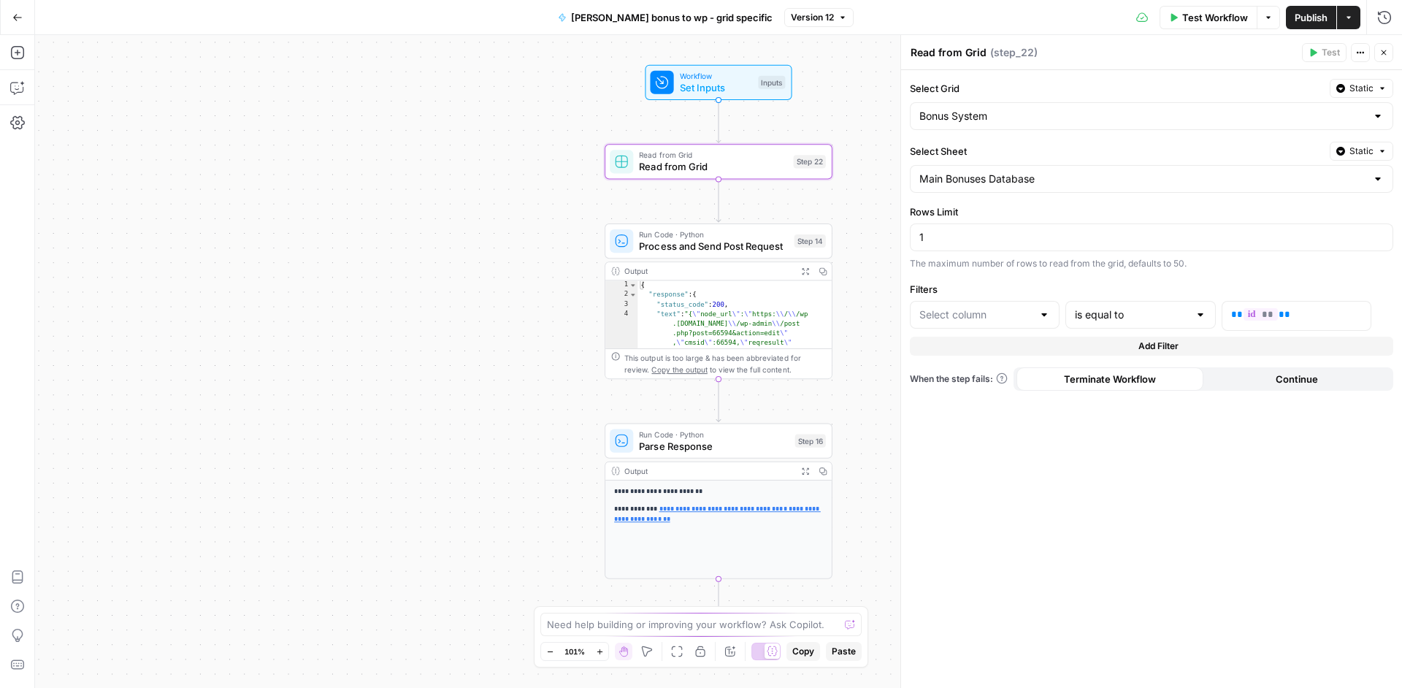
type input "ID"
click at [757, 252] on span "Process and Send Post Request" at bounding box center [713, 246] width 149 height 15
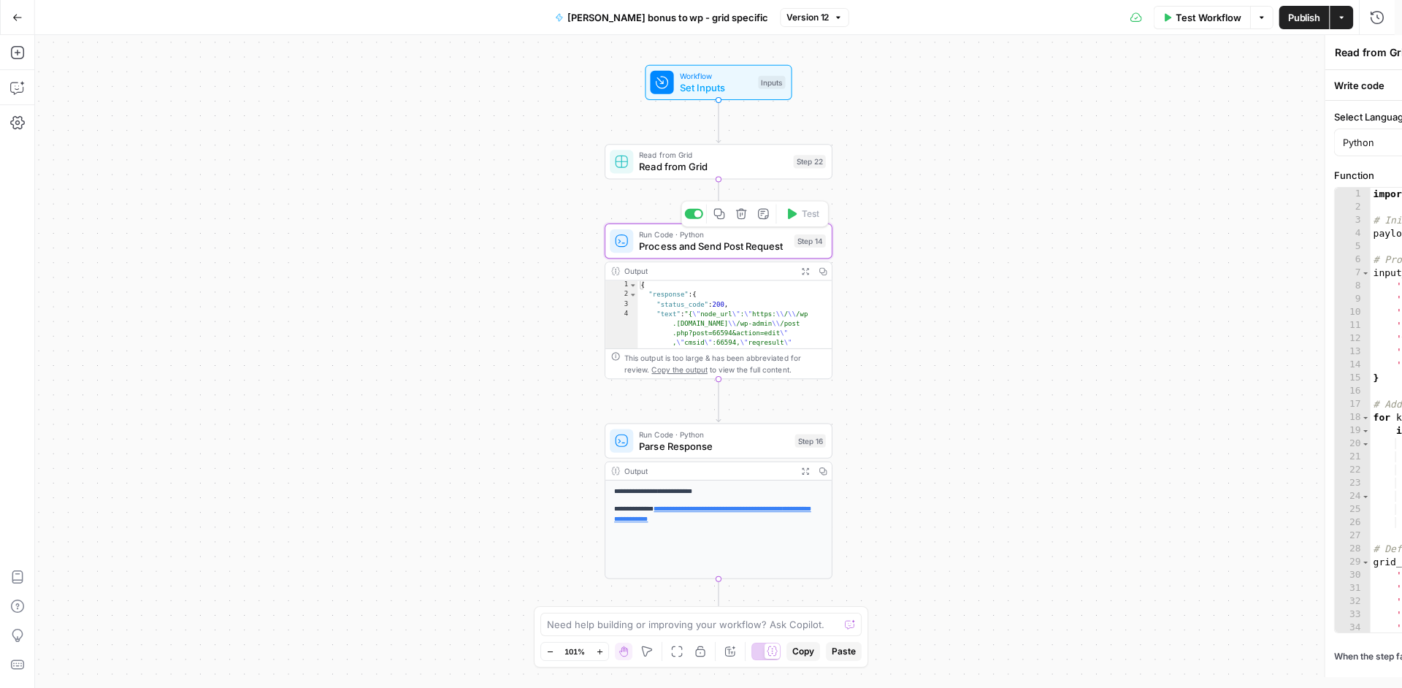
type textarea "Process and Send Post Request"
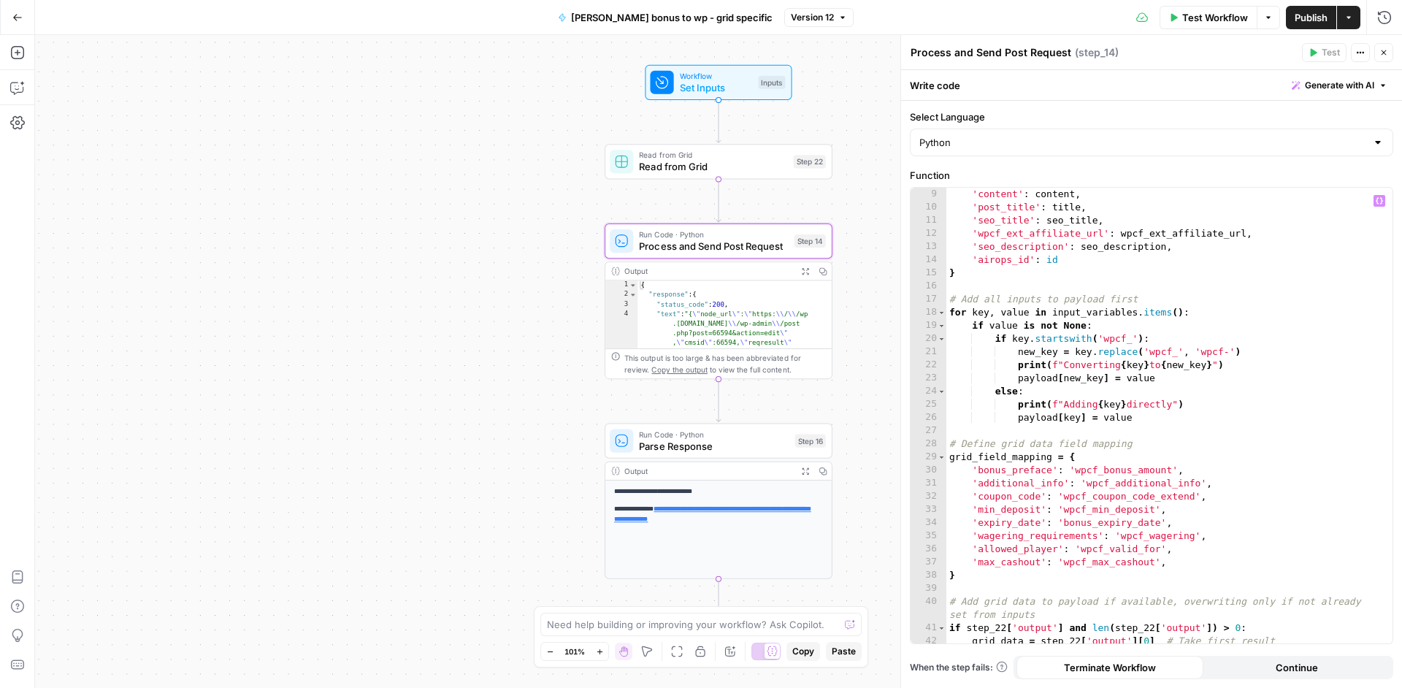
scroll to position [133, 0]
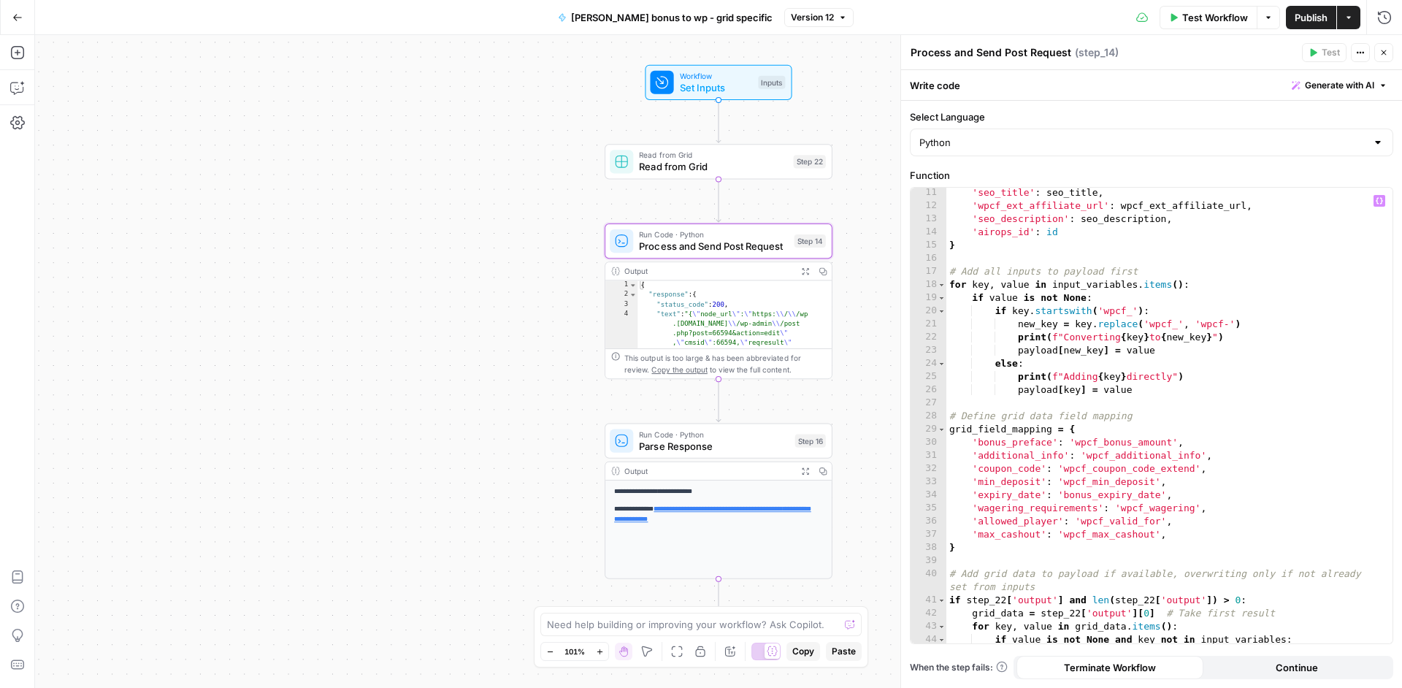
type textarea "**********"
click at [1173, 535] on div "'seo_title' : seo_title , 'wpcf_ext_affiliate_url' : wpcf_ext_affiliate_url , '…" at bounding box center [1163, 427] width 435 height 482
type textarea "*"
paste textarea "**********"
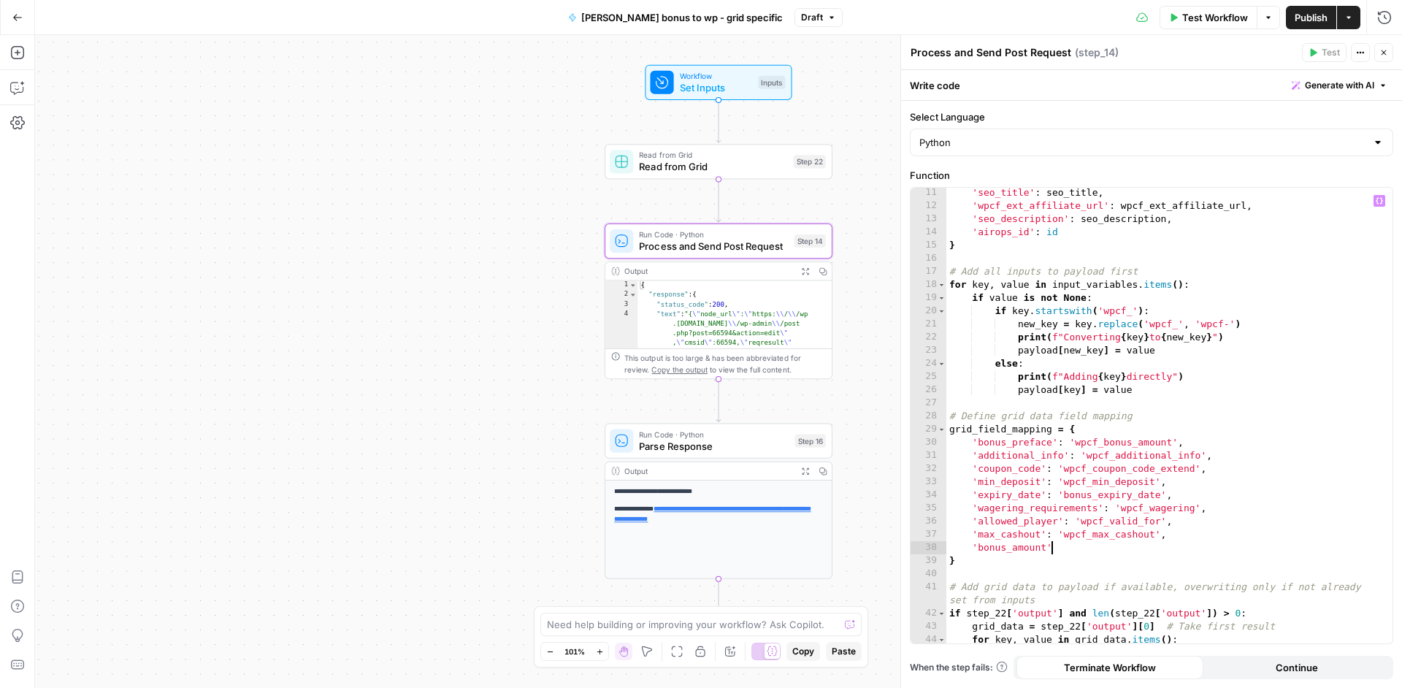
scroll to position [0, 8]
type textarea "**"
type textarea "**********"
click at [714, 242] on span "Process and Send Post Request" at bounding box center [713, 246] width 149 height 15
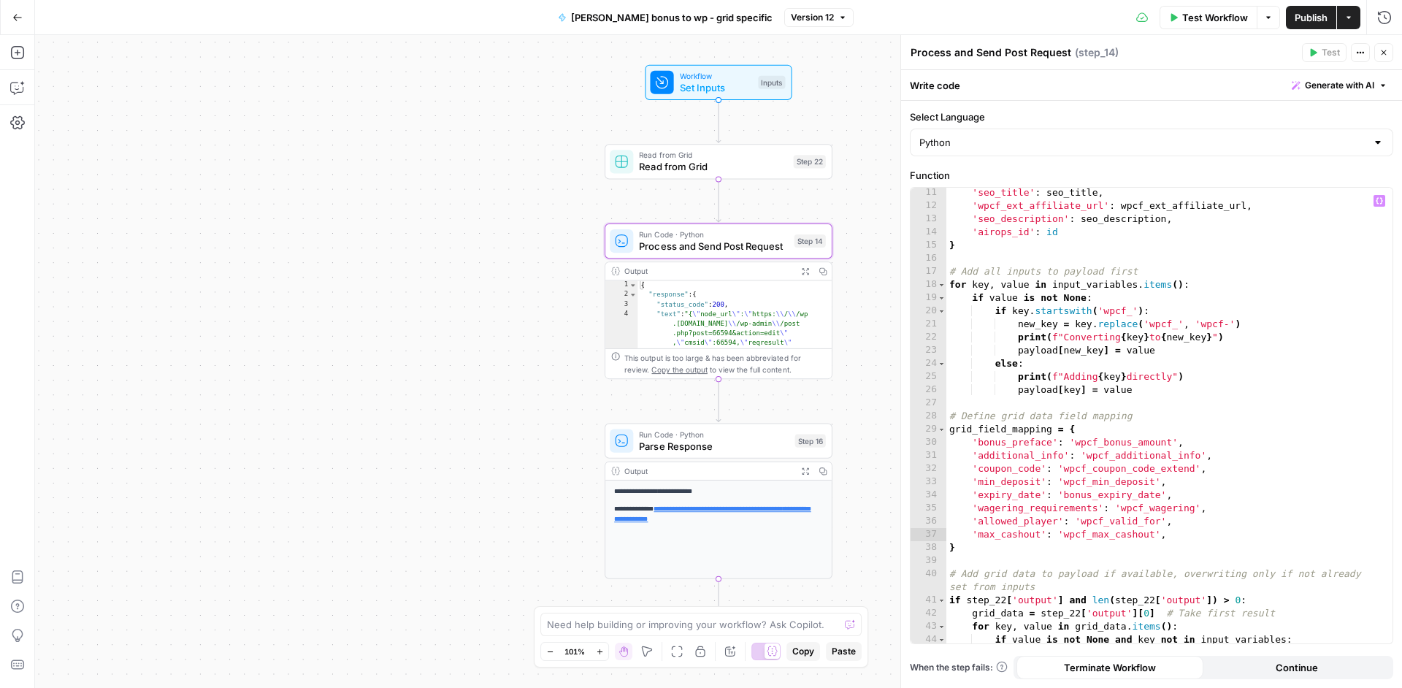
scroll to position [168, 0]
